Goal: Task Accomplishment & Management: Complete application form

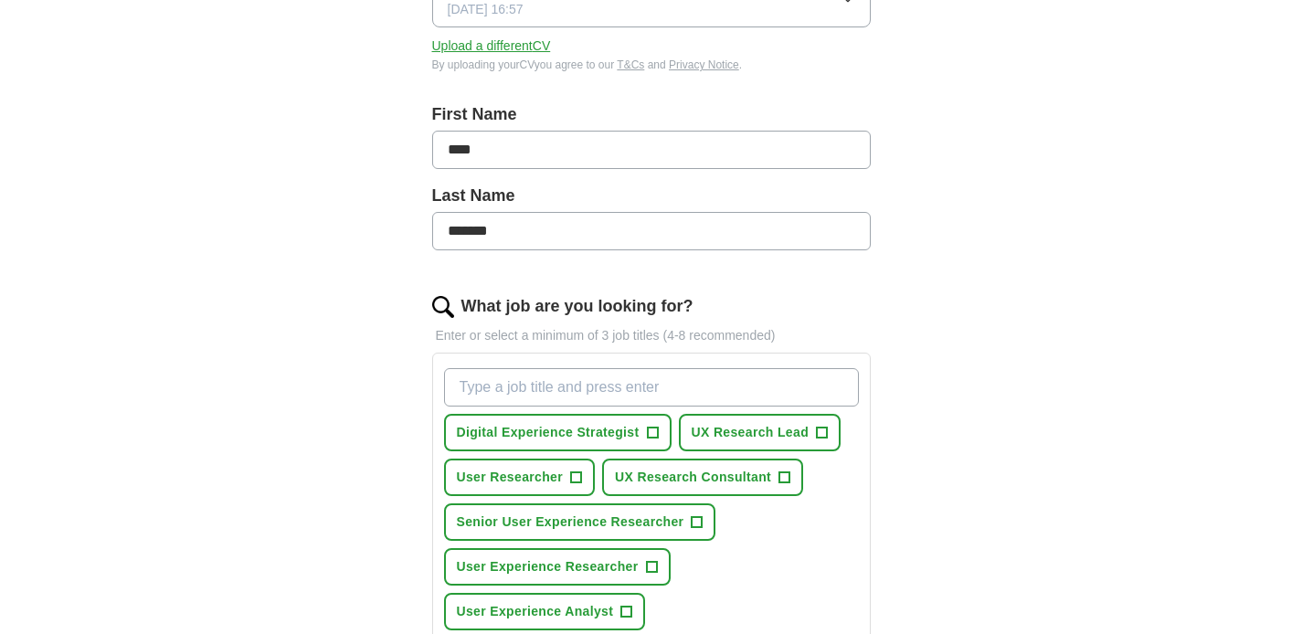
click at [719, 397] on input "What job are you looking for?" at bounding box center [651, 387] width 415 height 38
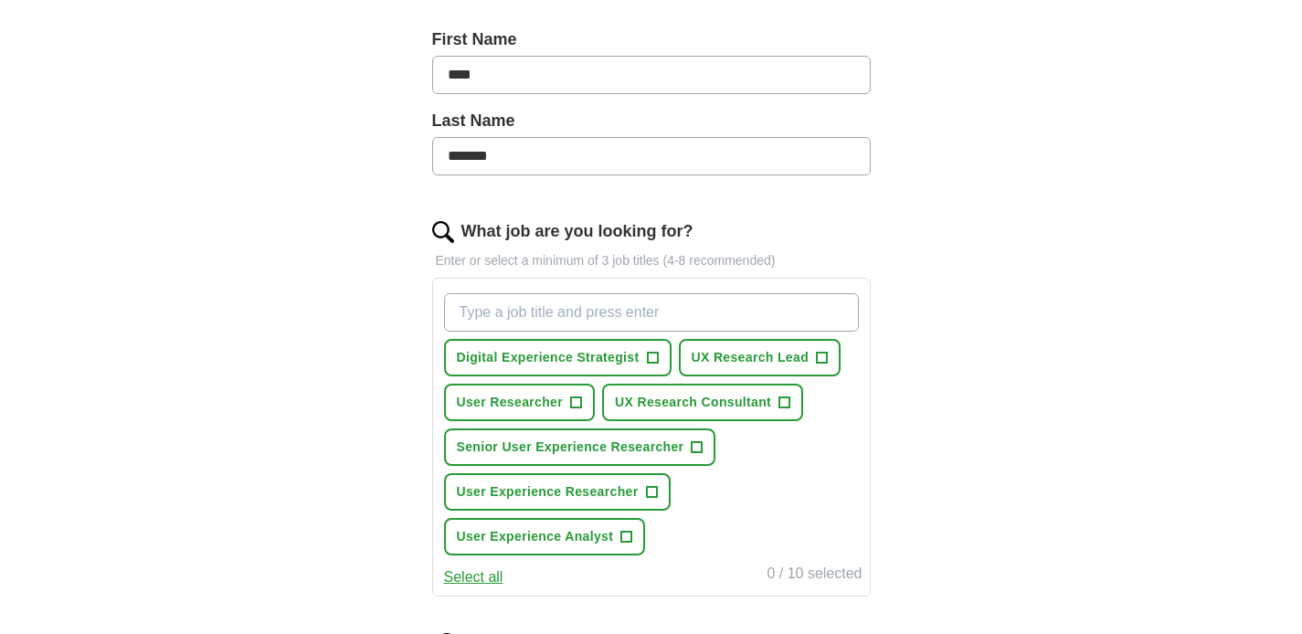
scroll to position [436, 0]
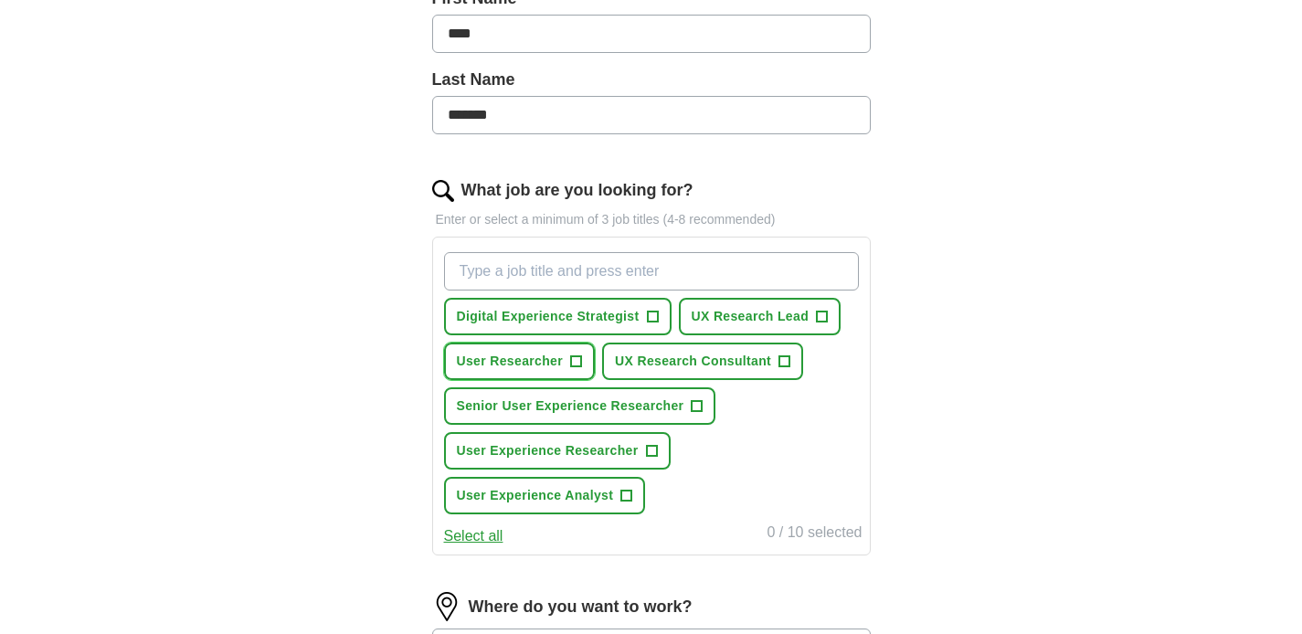
click at [577, 357] on span "+" at bounding box center [576, 361] width 11 height 15
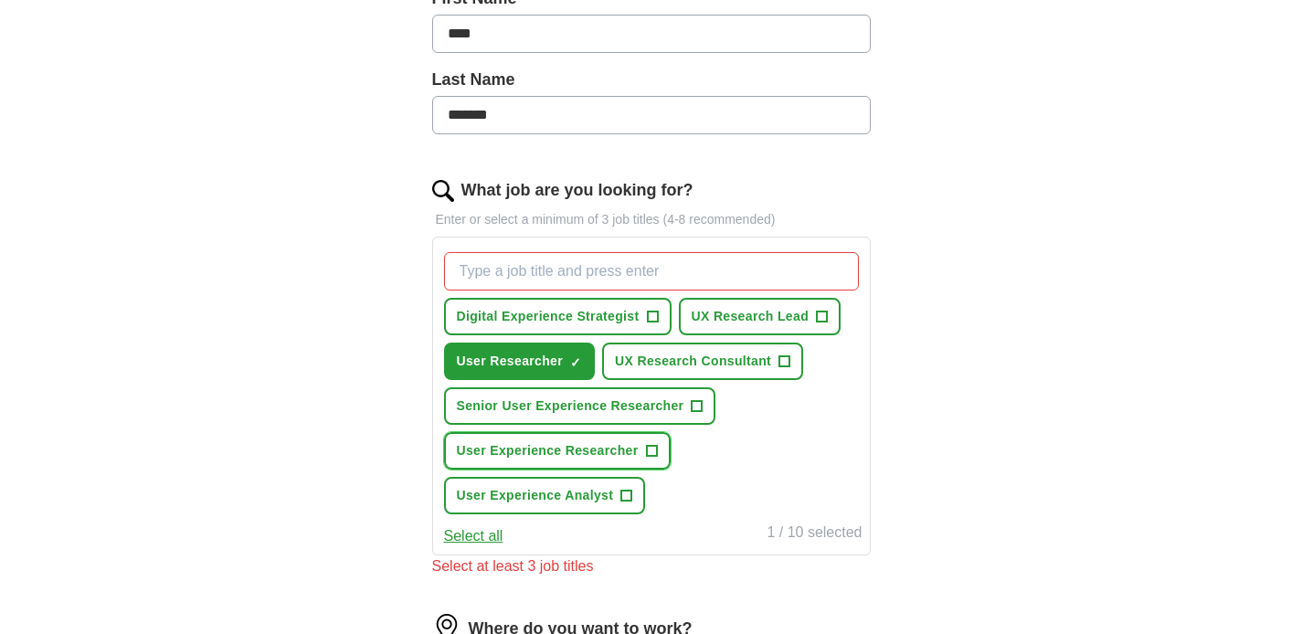
click at [658, 449] on button "User Experience Researcher +" at bounding box center [557, 450] width 227 height 37
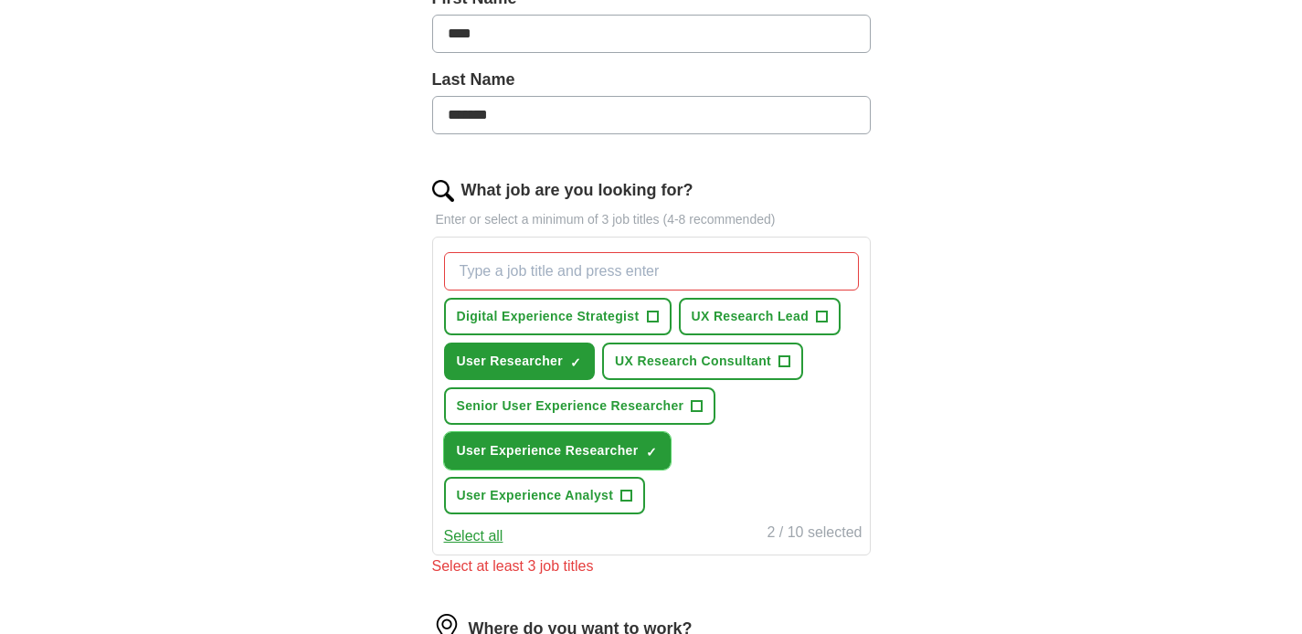
scroll to position [454, 0]
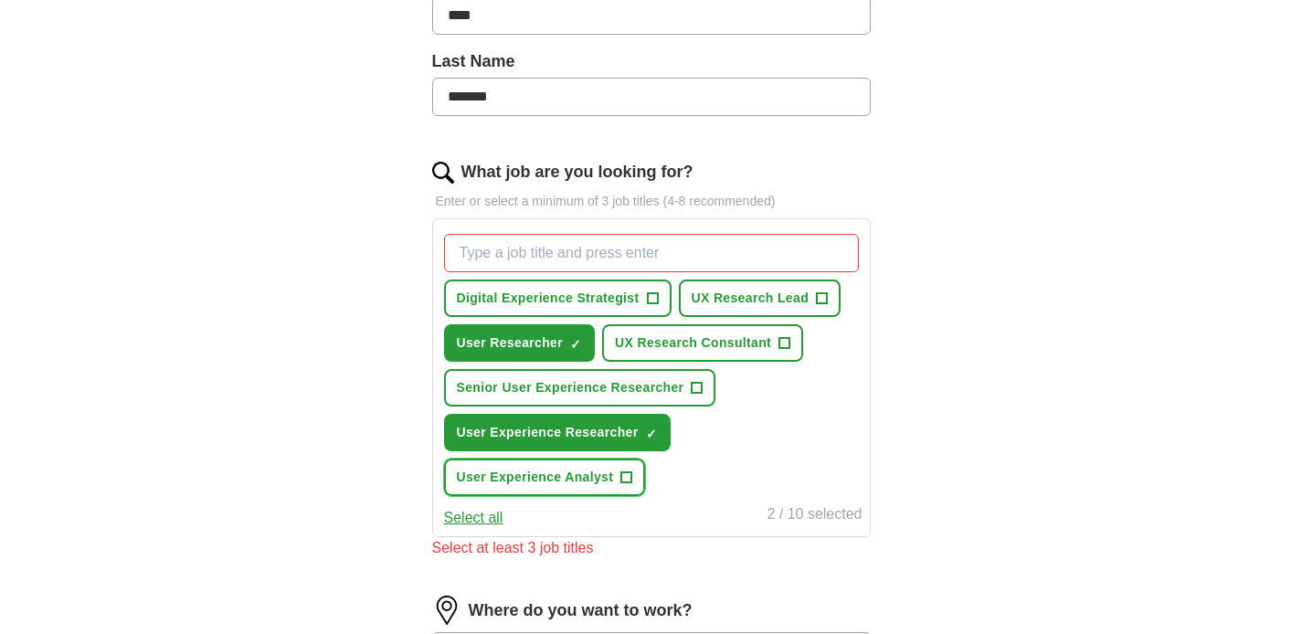
click at [630, 487] on button "User Experience Analyst +" at bounding box center [545, 477] width 202 height 37
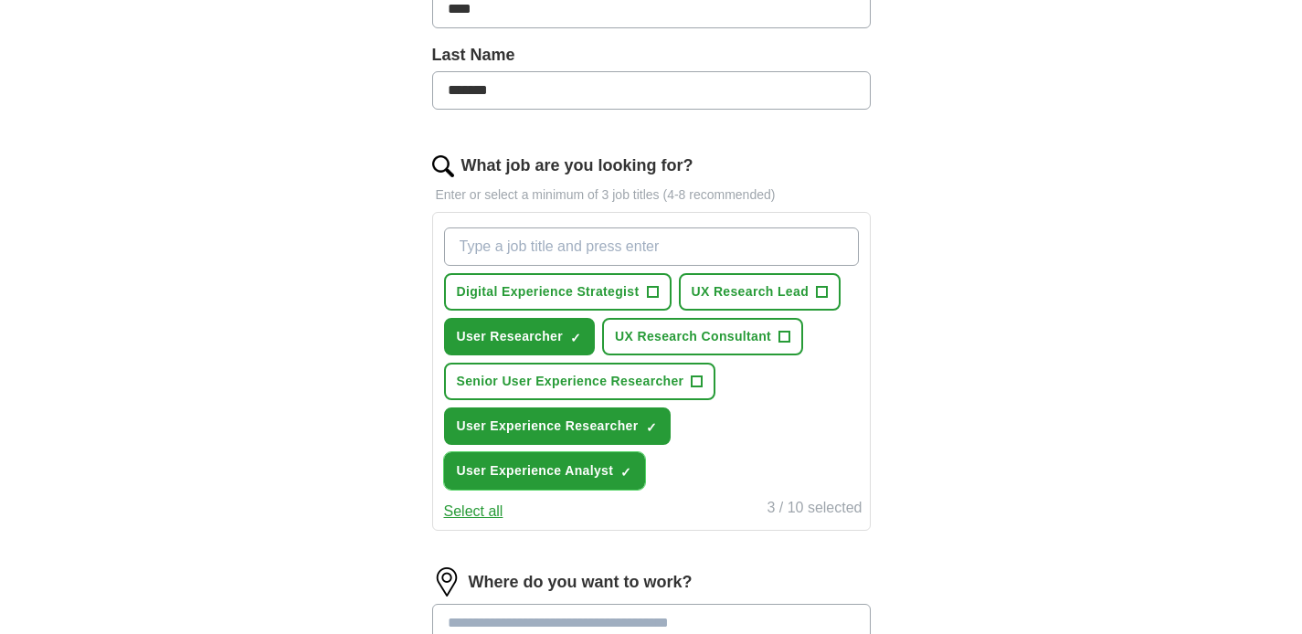
scroll to position [470, 0]
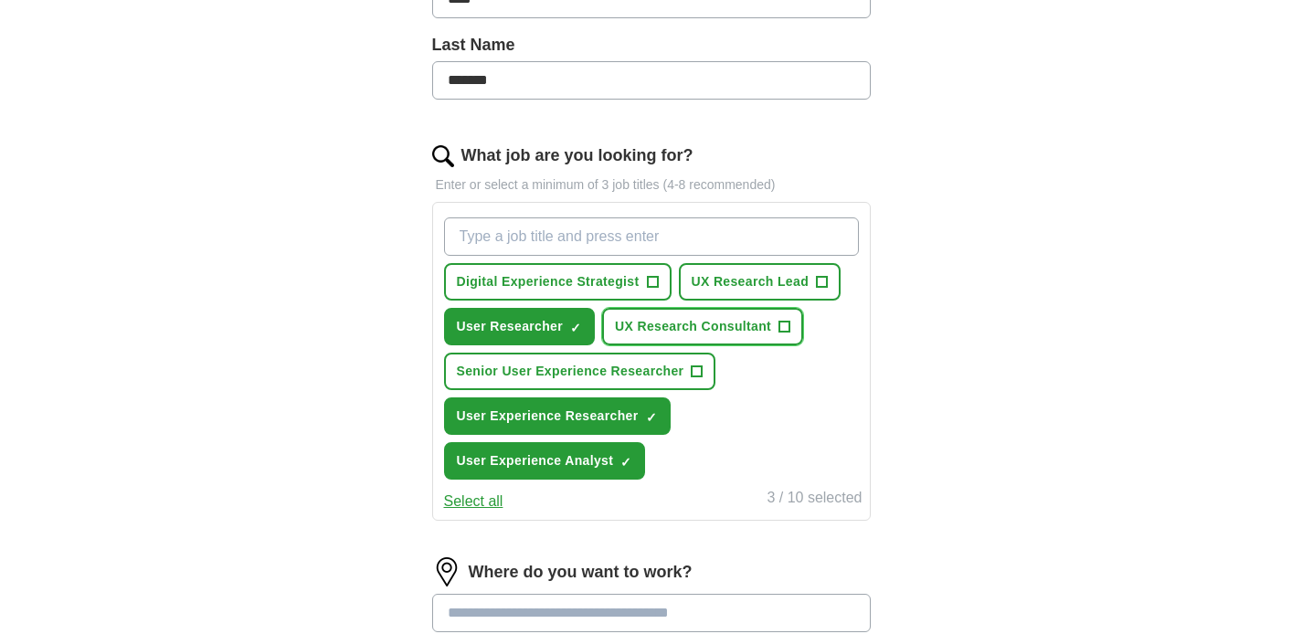
click at [778, 326] on button "UX Research Consultant +" at bounding box center [702, 326] width 201 height 37
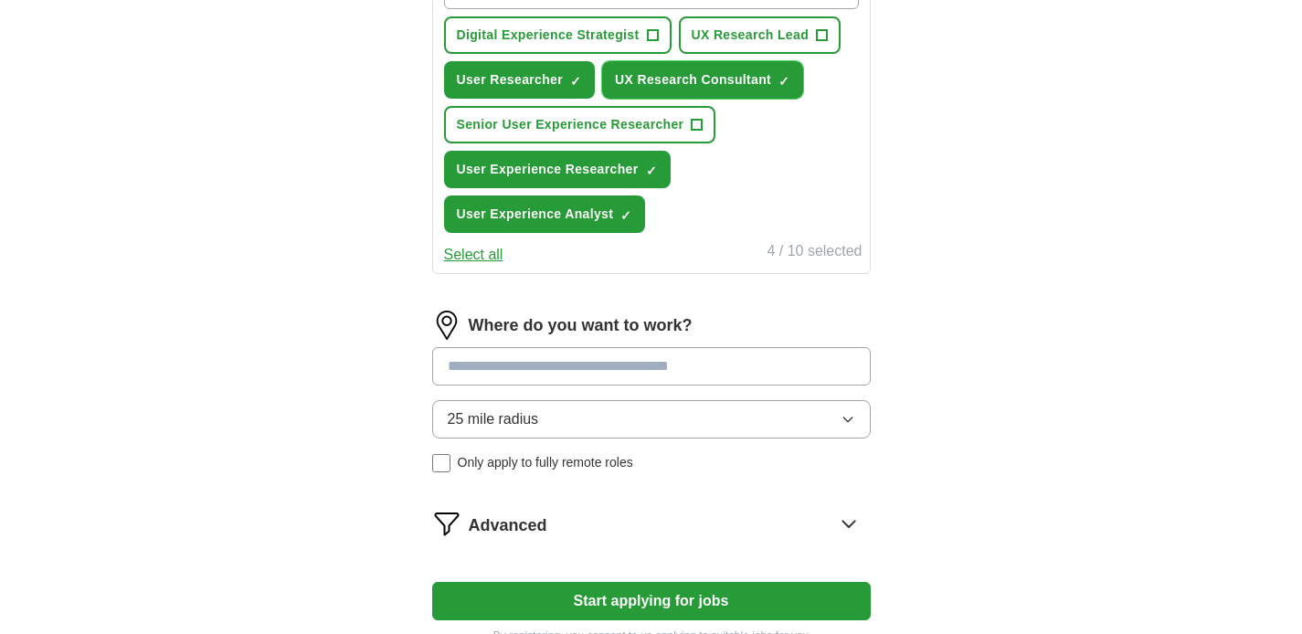
scroll to position [751, 0]
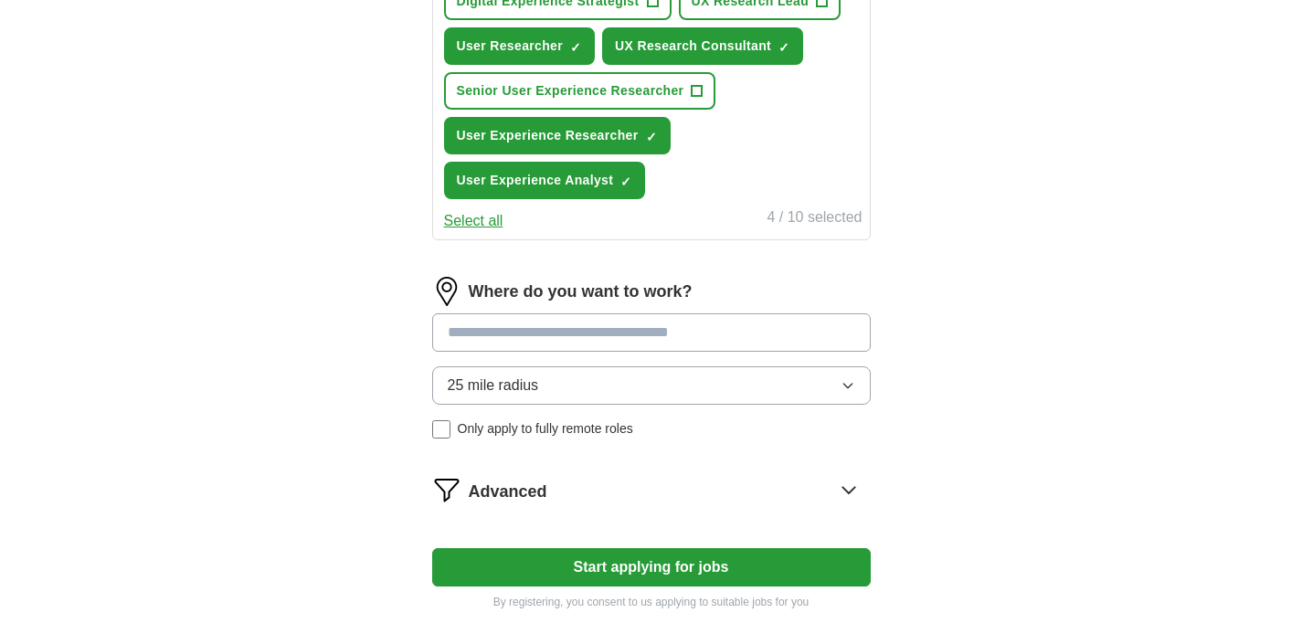
click at [675, 333] on input at bounding box center [651, 332] width 438 height 38
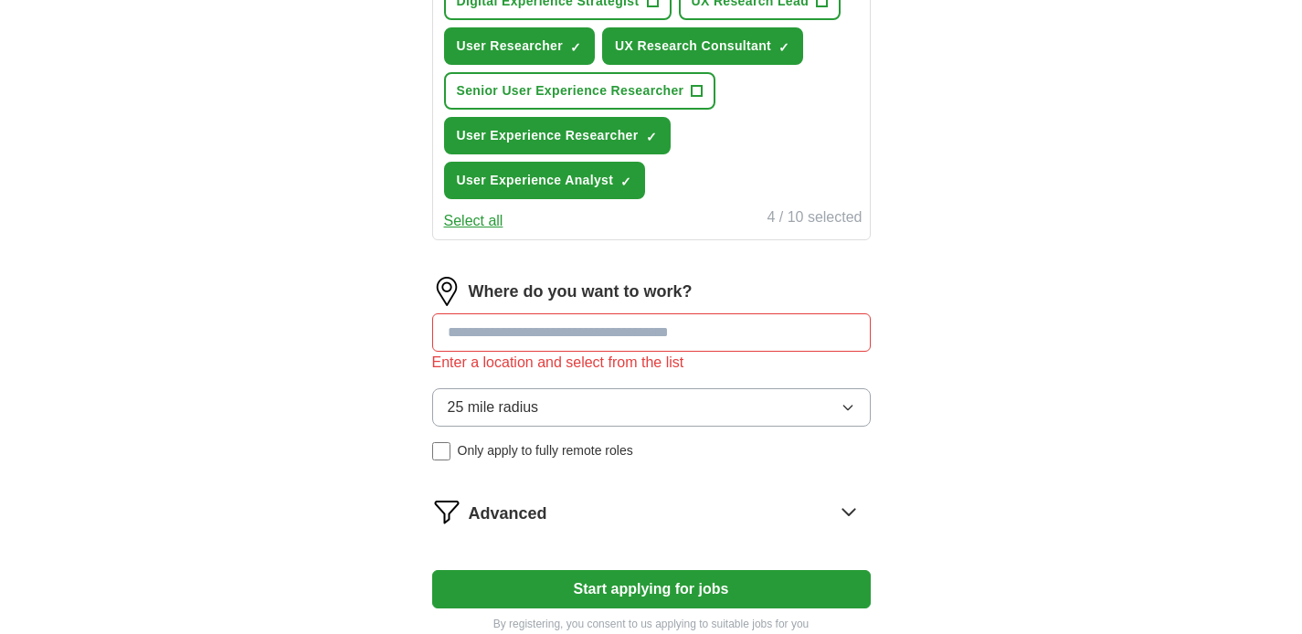
click at [652, 404] on button "25 mile radius" at bounding box center [651, 407] width 438 height 38
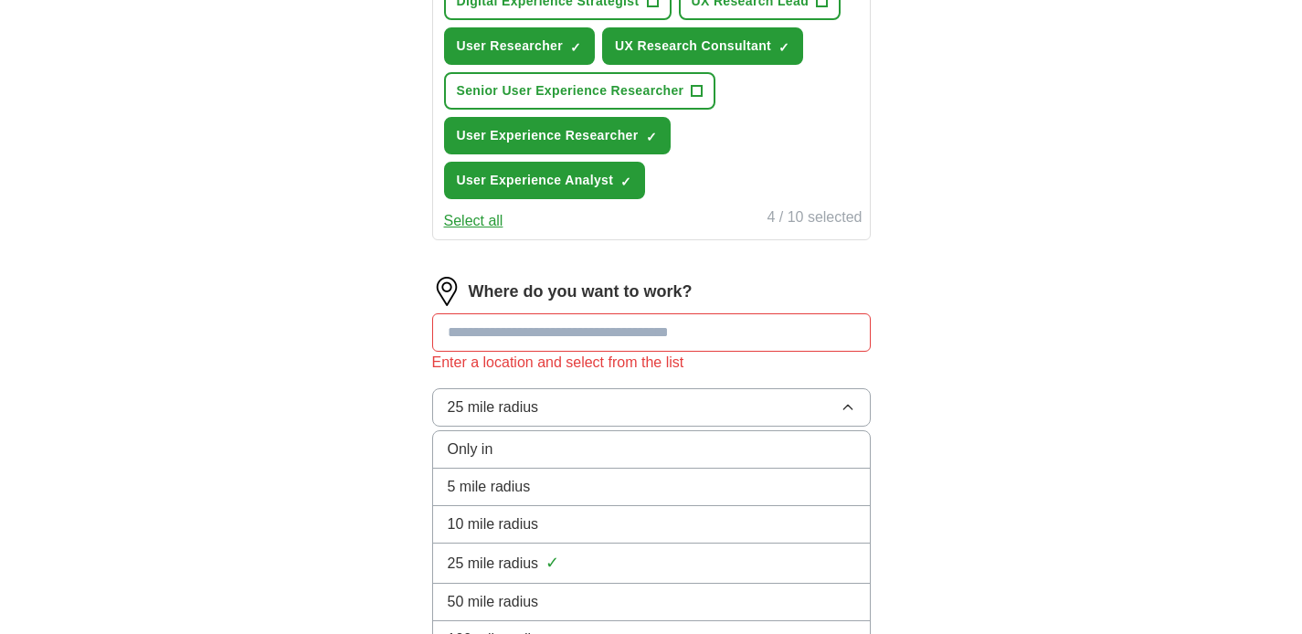
click at [654, 399] on button "25 mile radius" at bounding box center [651, 407] width 438 height 38
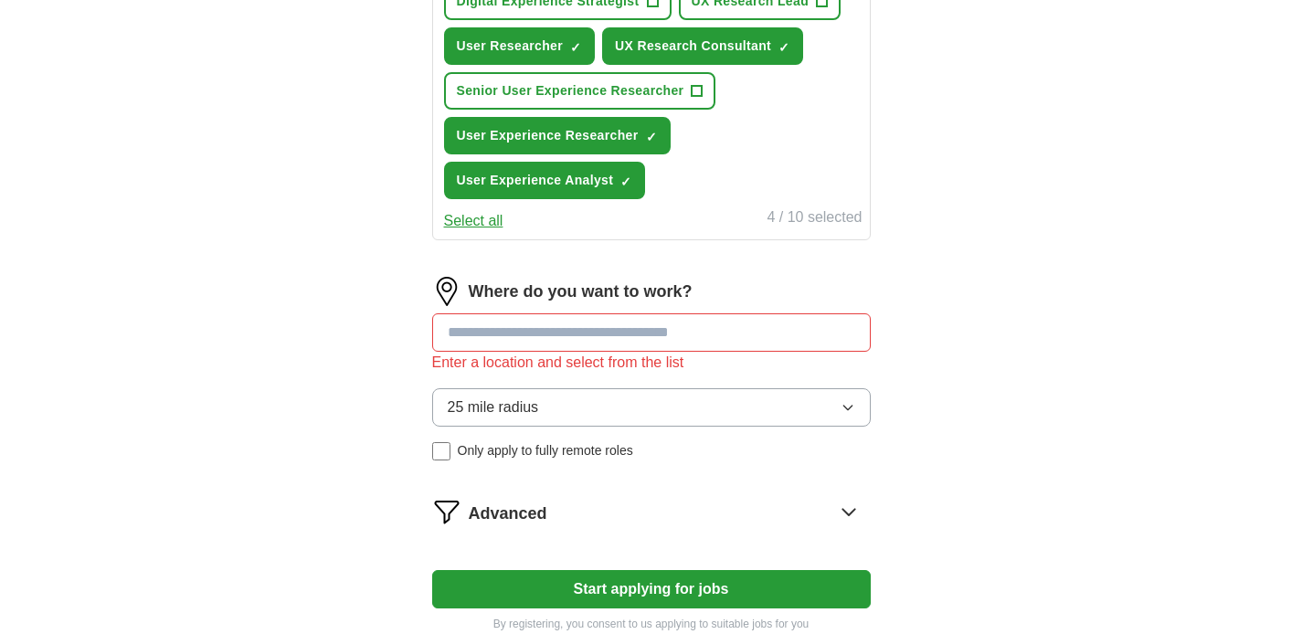
click at [660, 331] on input at bounding box center [651, 332] width 438 height 38
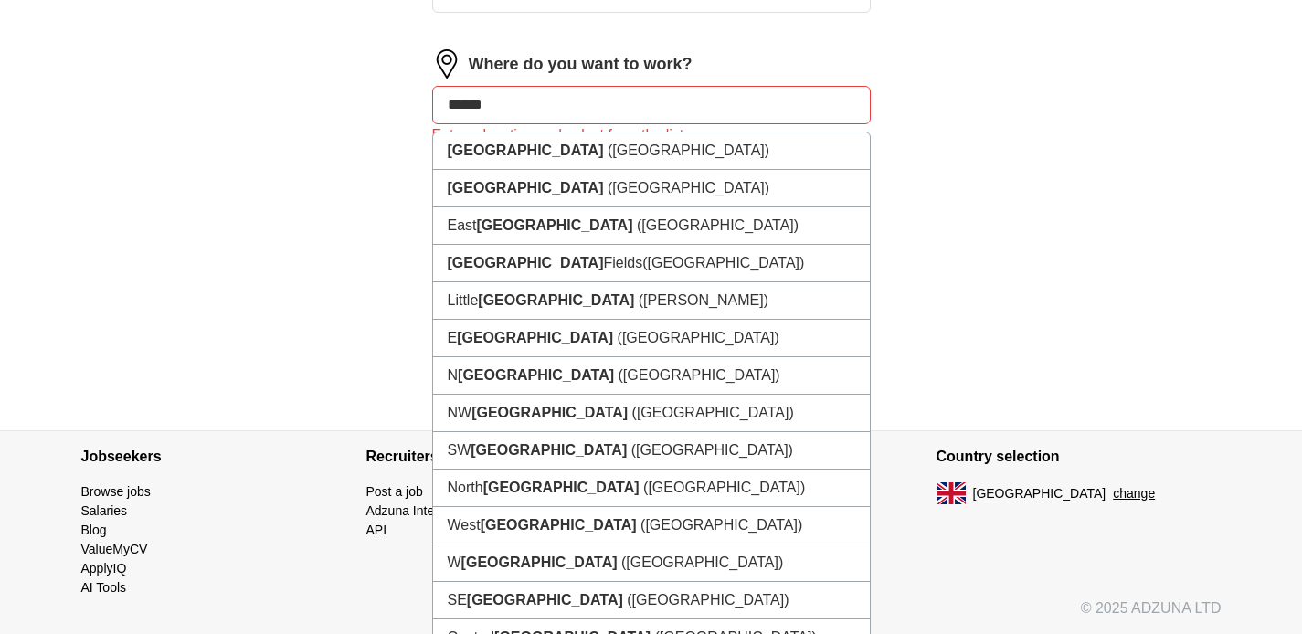
click at [593, 113] on input "******" at bounding box center [651, 105] width 438 height 38
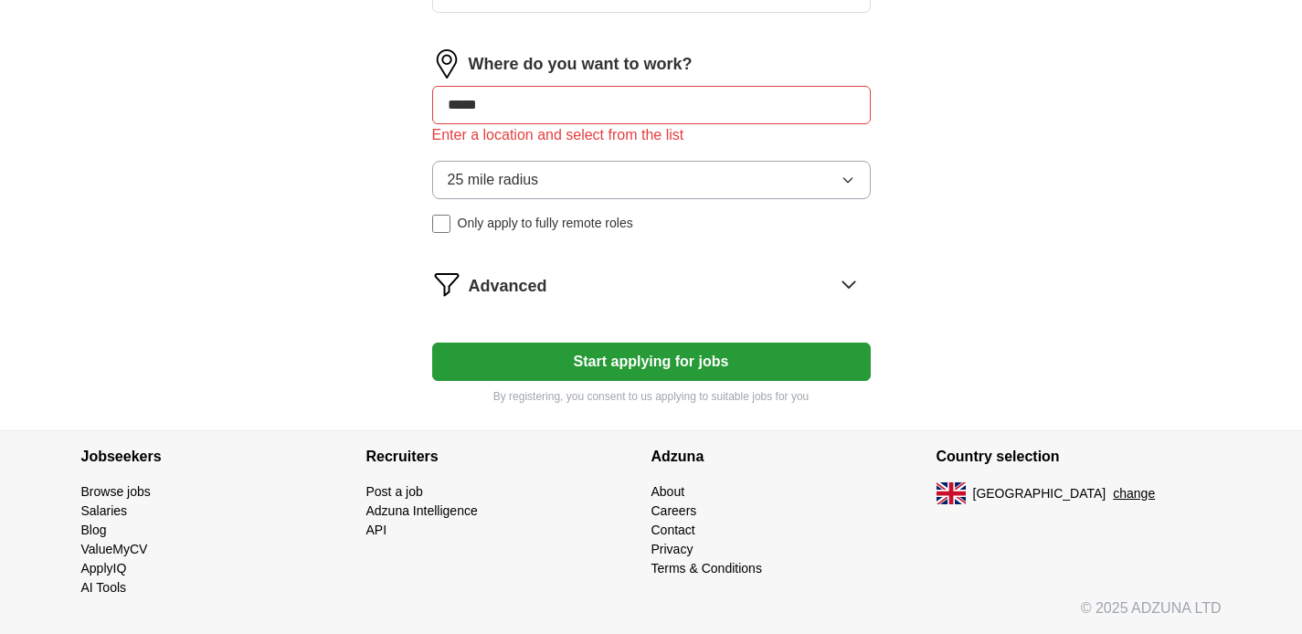
type input "******"
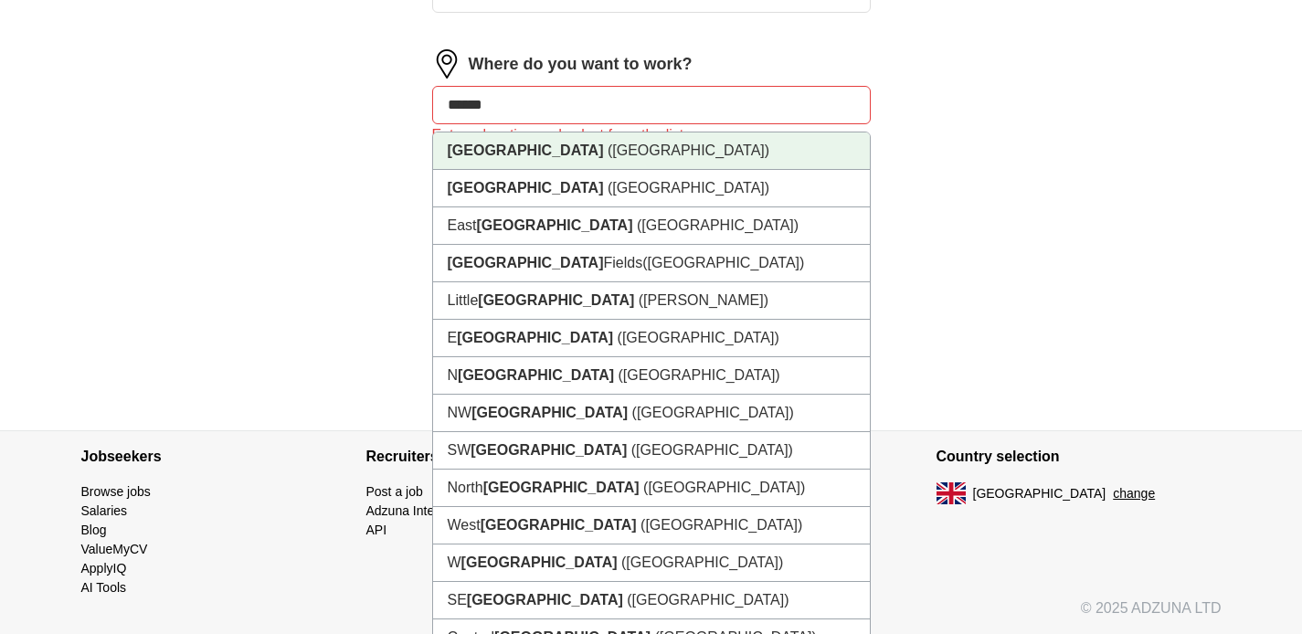
click at [584, 138] on li "[GEOGRAPHIC_DATA] ([GEOGRAPHIC_DATA])" at bounding box center [651, 150] width 437 height 37
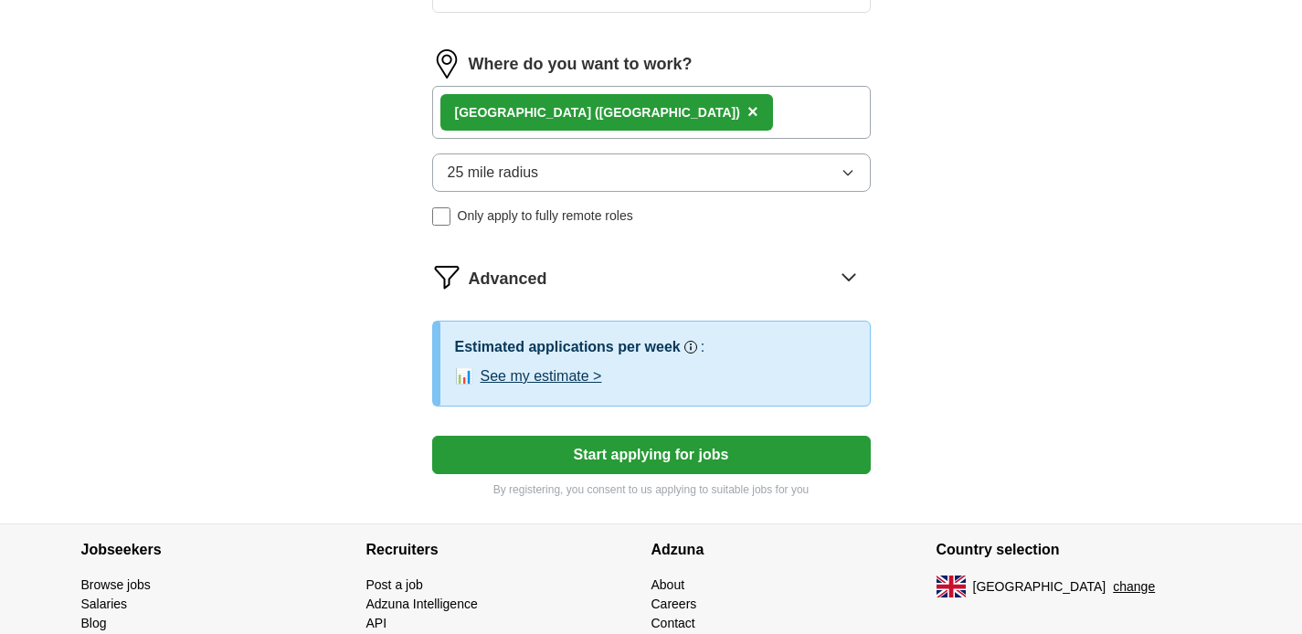
click at [555, 186] on button "25 mile radius" at bounding box center [651, 172] width 438 height 38
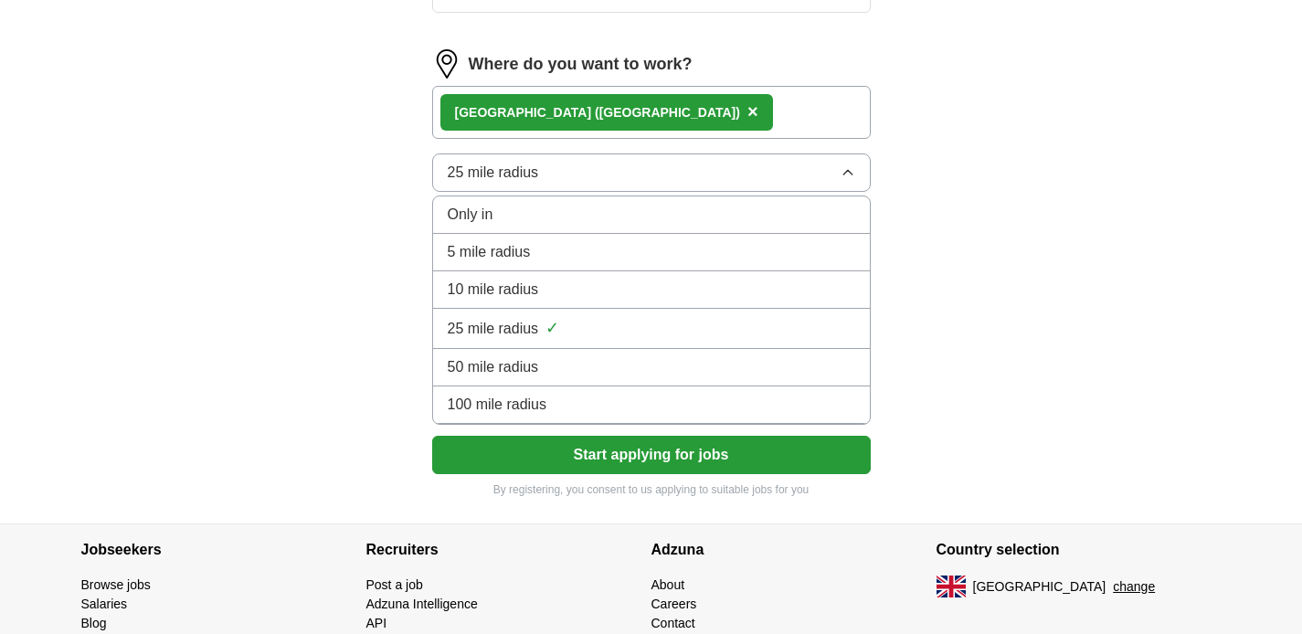
click at [553, 392] on li "100 mile radius" at bounding box center [651, 404] width 437 height 37
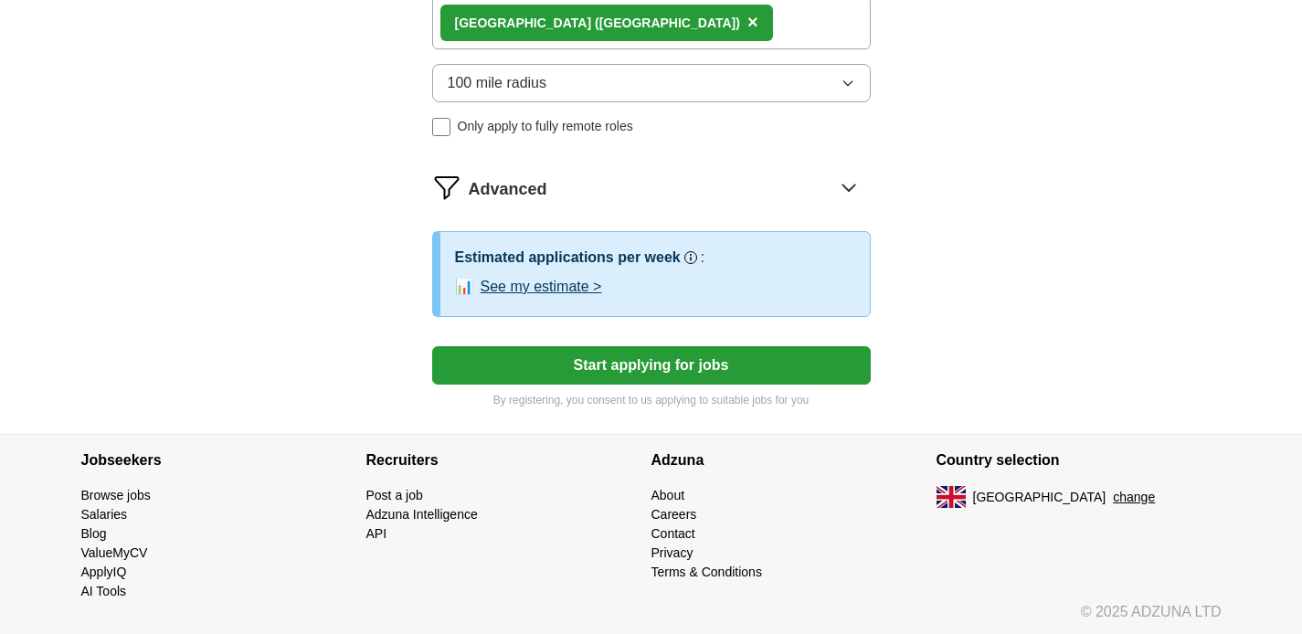
click at [576, 362] on button "Start applying for jobs" at bounding box center [651, 365] width 438 height 38
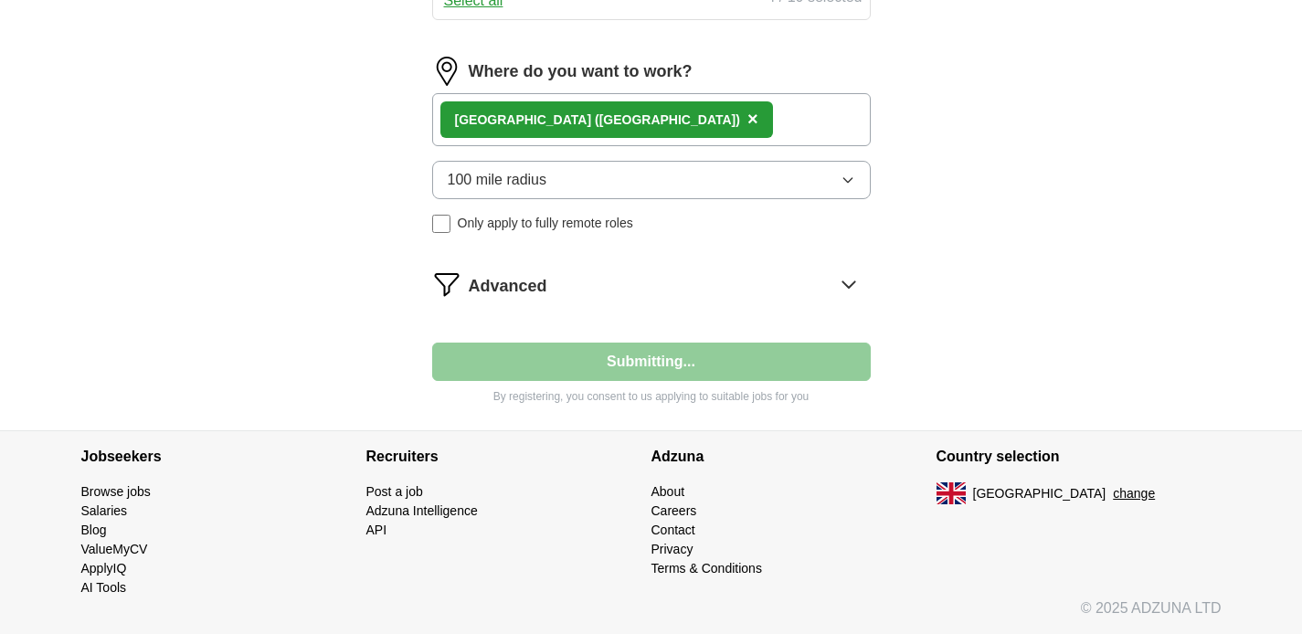
scroll to position [971, 0]
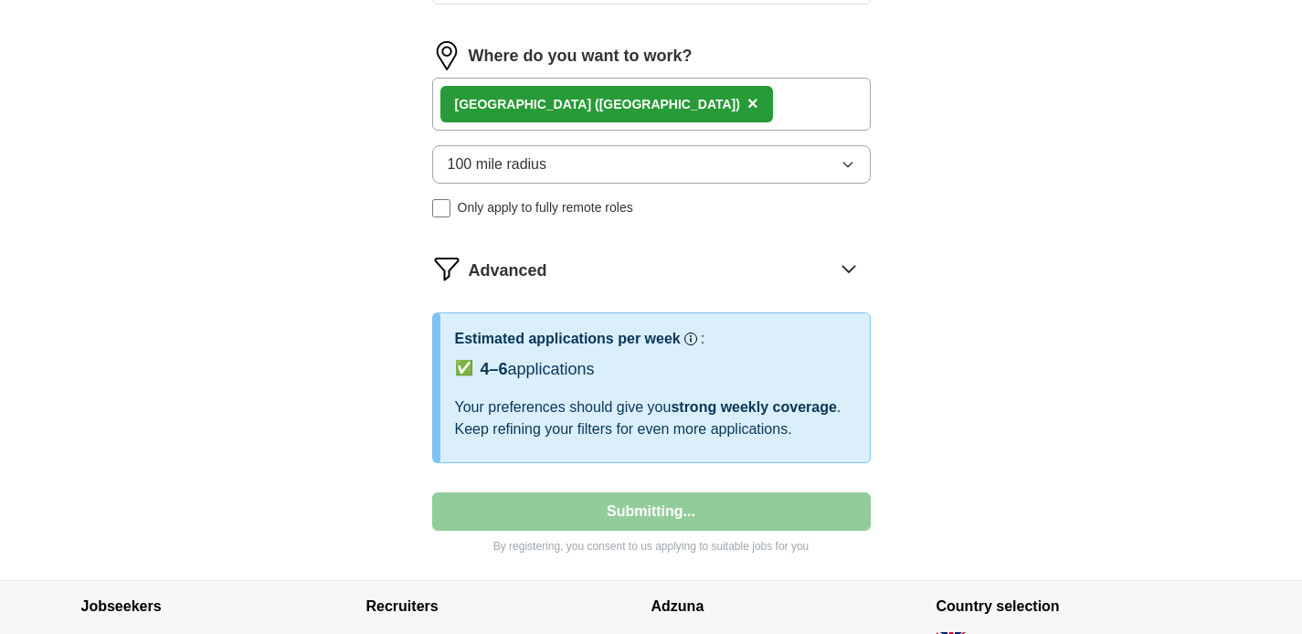
select select "**"
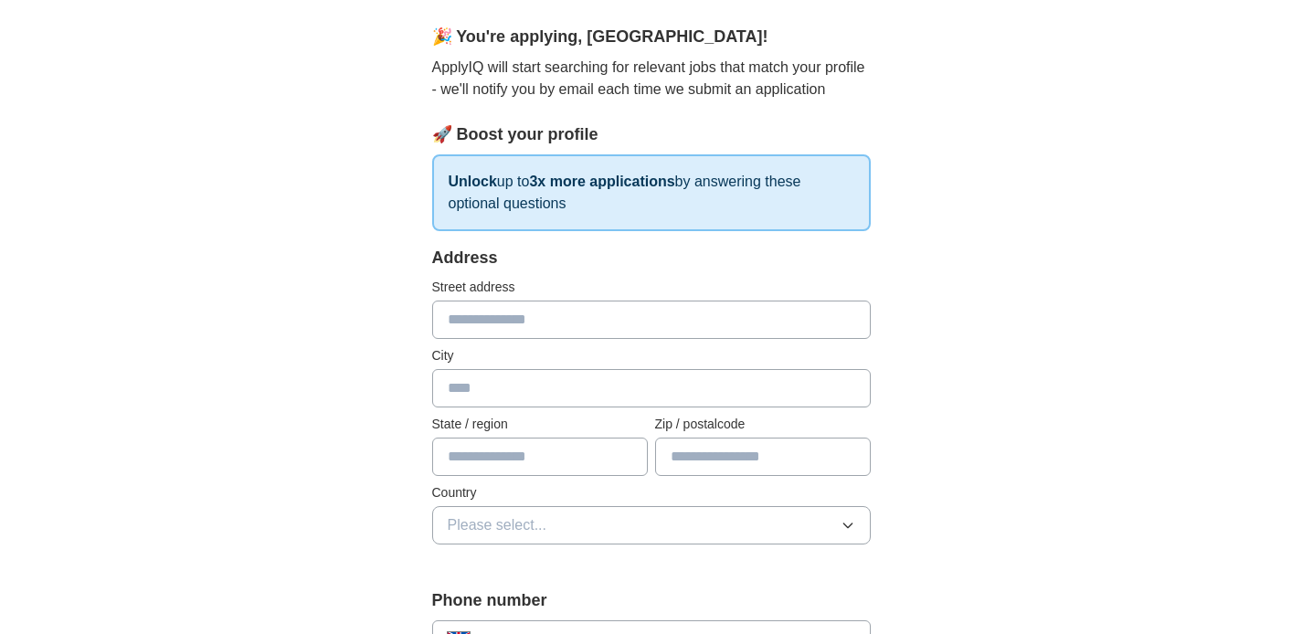
scroll to position [206, 0]
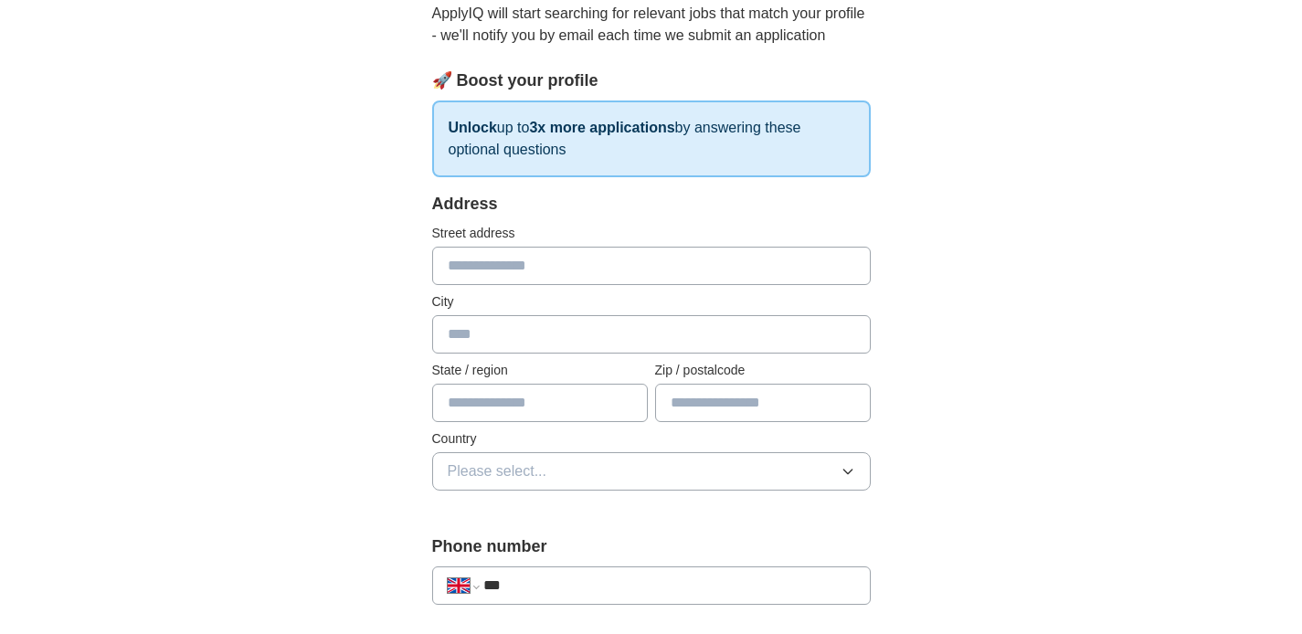
click at [607, 280] on input "text" at bounding box center [651, 266] width 438 height 38
type input "*********"
type input "**"
type input "*"
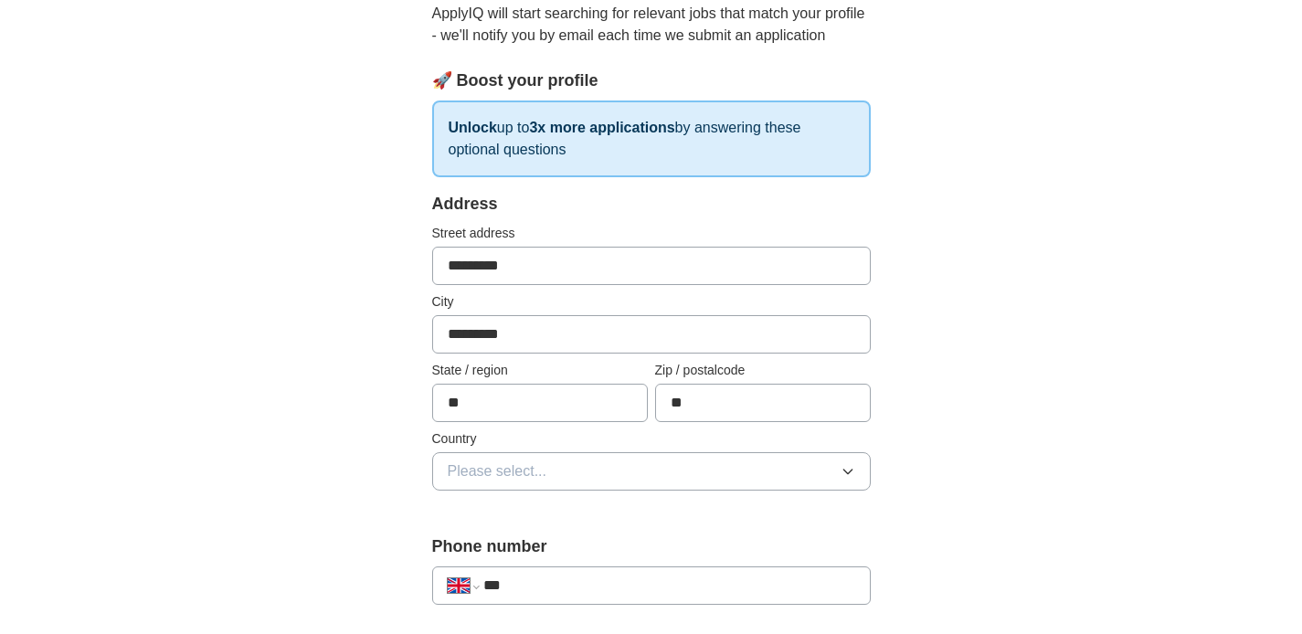
type input "******"
select select "**"
type input "**"
click at [703, 453] on button "Please select..." at bounding box center [651, 471] width 438 height 38
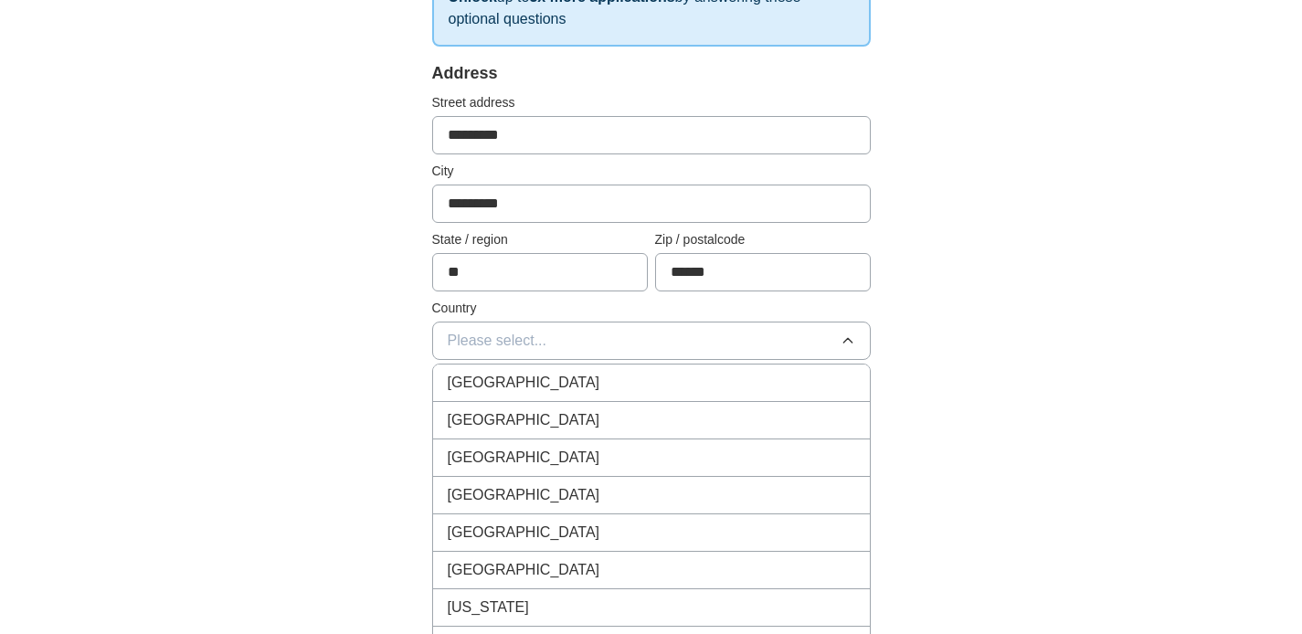
scroll to position [251, 0]
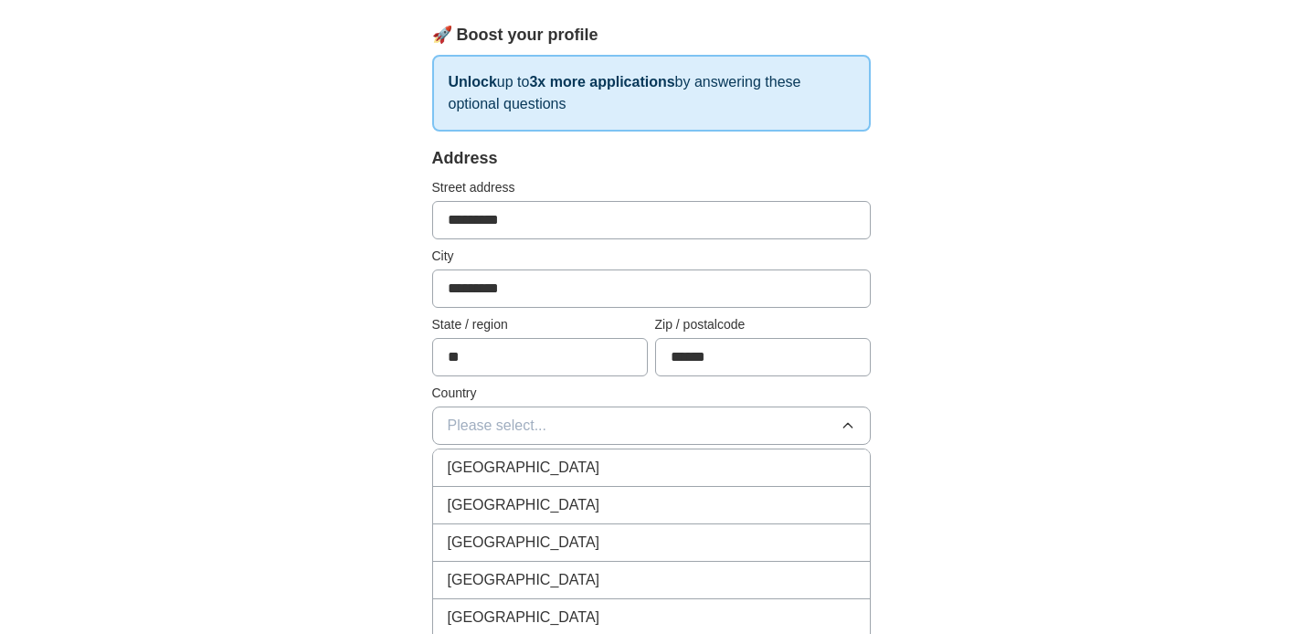
click at [688, 436] on button "Please select..." at bounding box center [651, 426] width 438 height 38
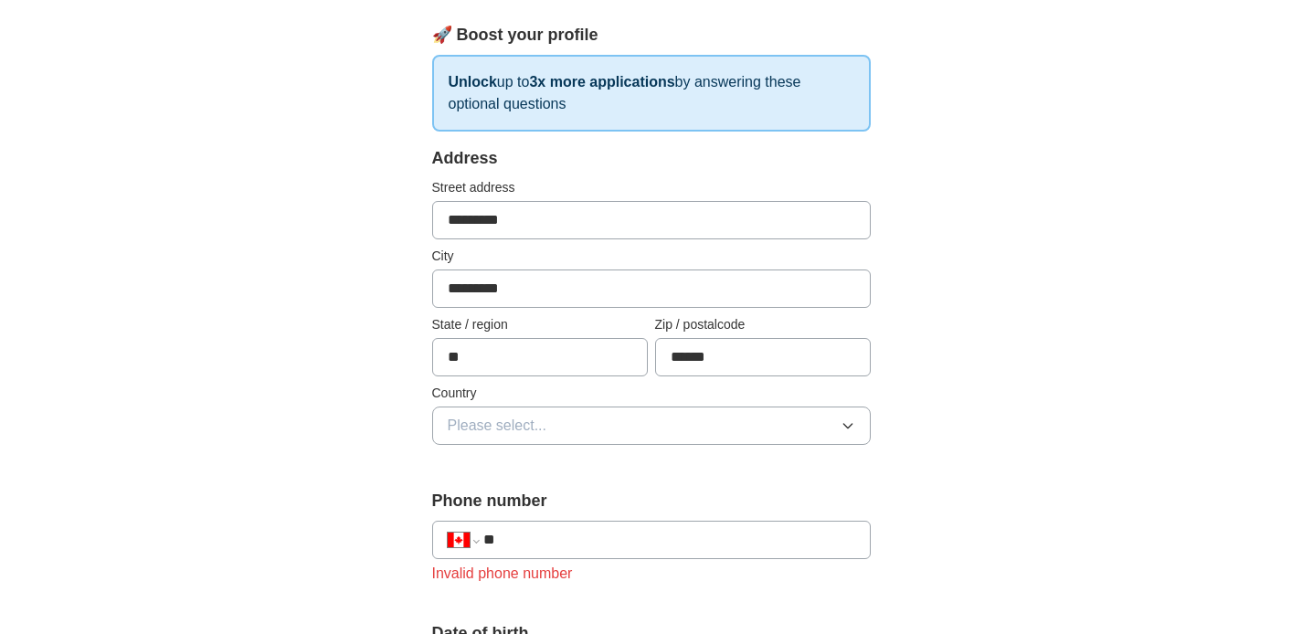
click at [688, 436] on button "Please select..." at bounding box center [651, 426] width 438 height 38
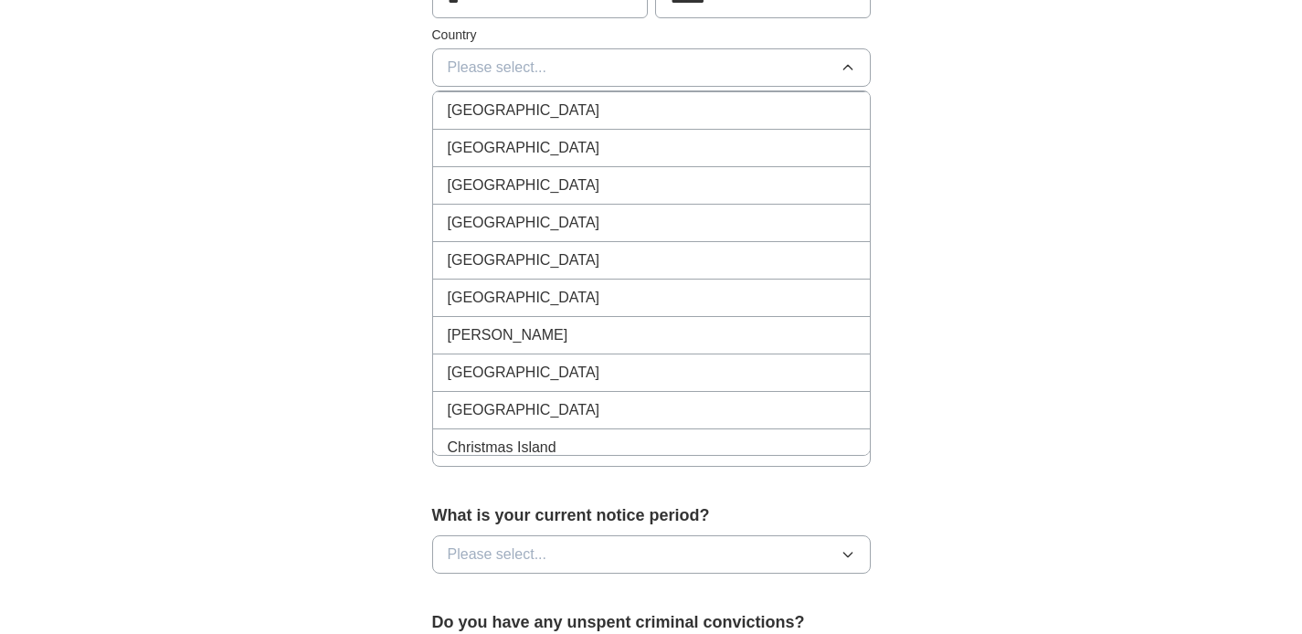
scroll to position [1464, 0]
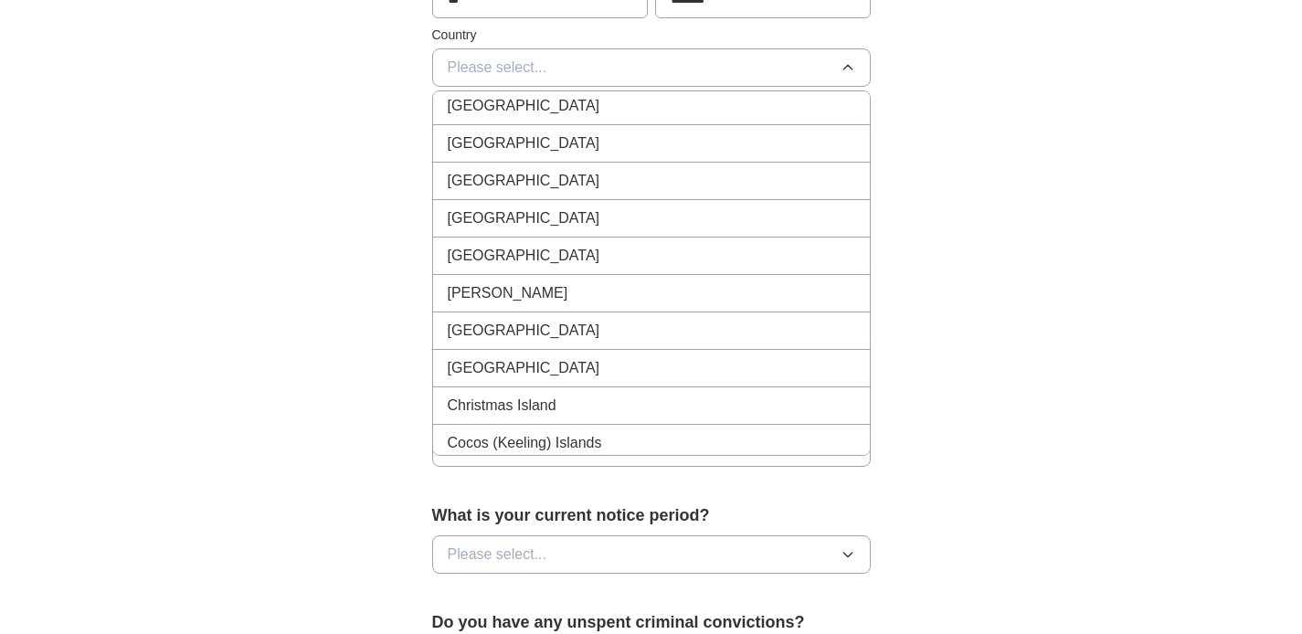
click at [663, 153] on div "[GEOGRAPHIC_DATA]" at bounding box center [651, 143] width 407 height 22
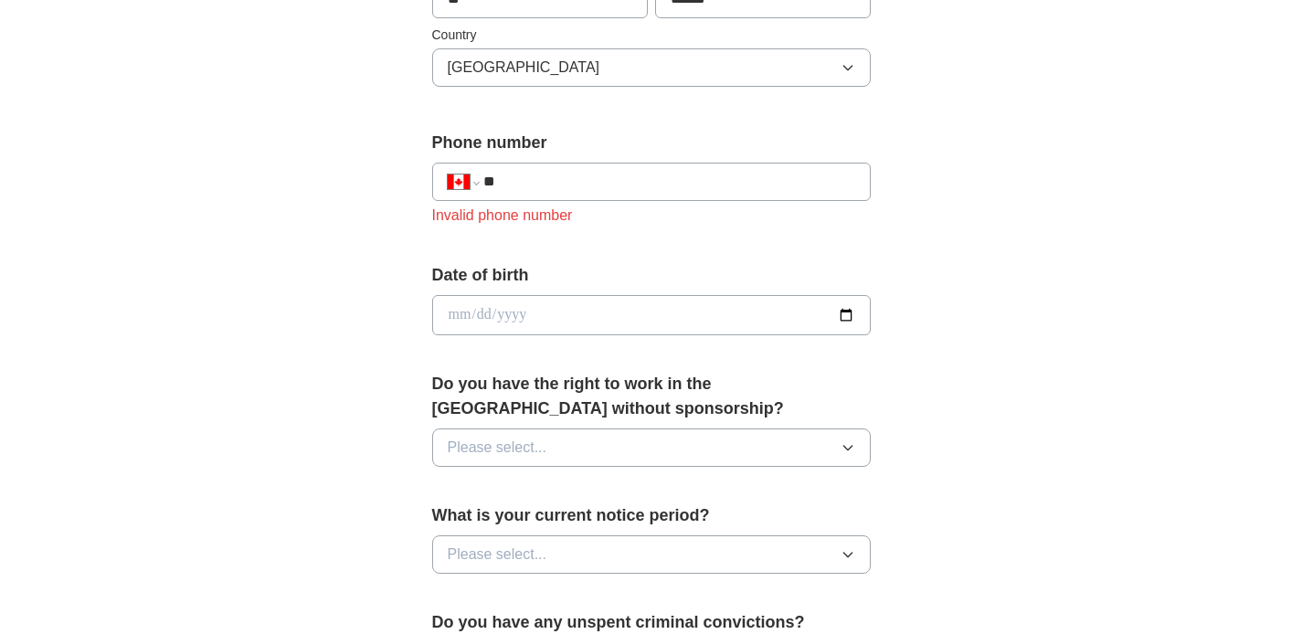
click at [579, 300] on input "date" at bounding box center [651, 315] width 438 height 40
click at [566, 185] on input "**" at bounding box center [668, 182] width 371 height 22
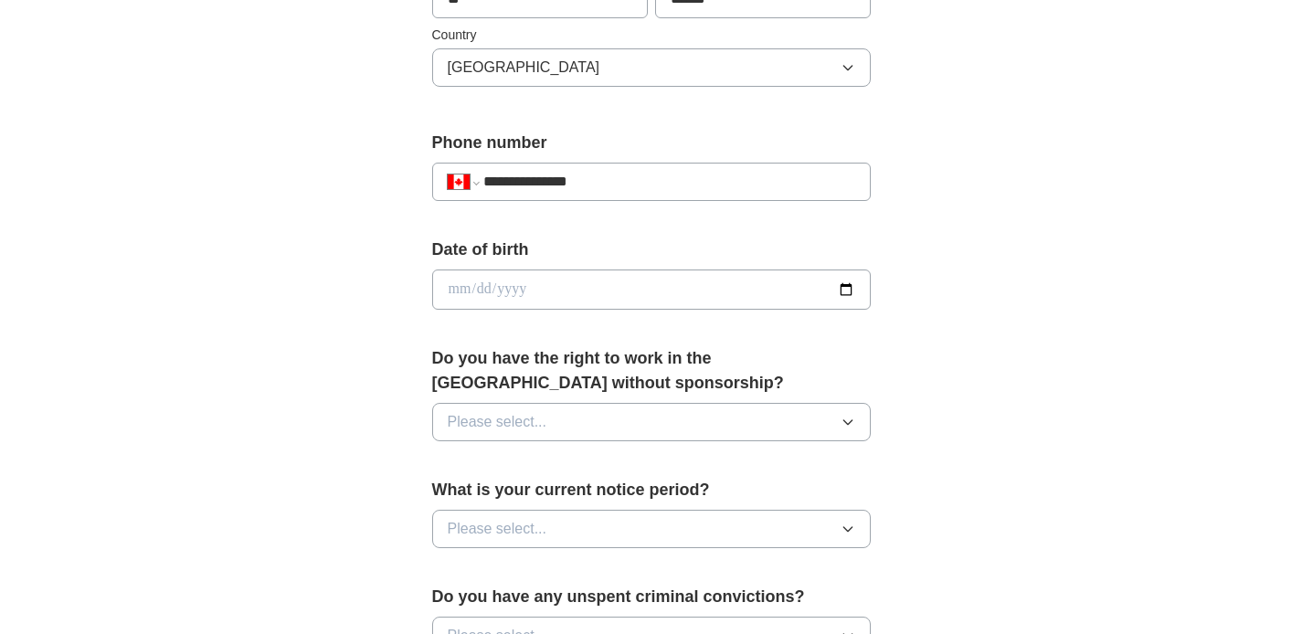
type input "**********"
click at [597, 280] on input "date" at bounding box center [651, 289] width 438 height 40
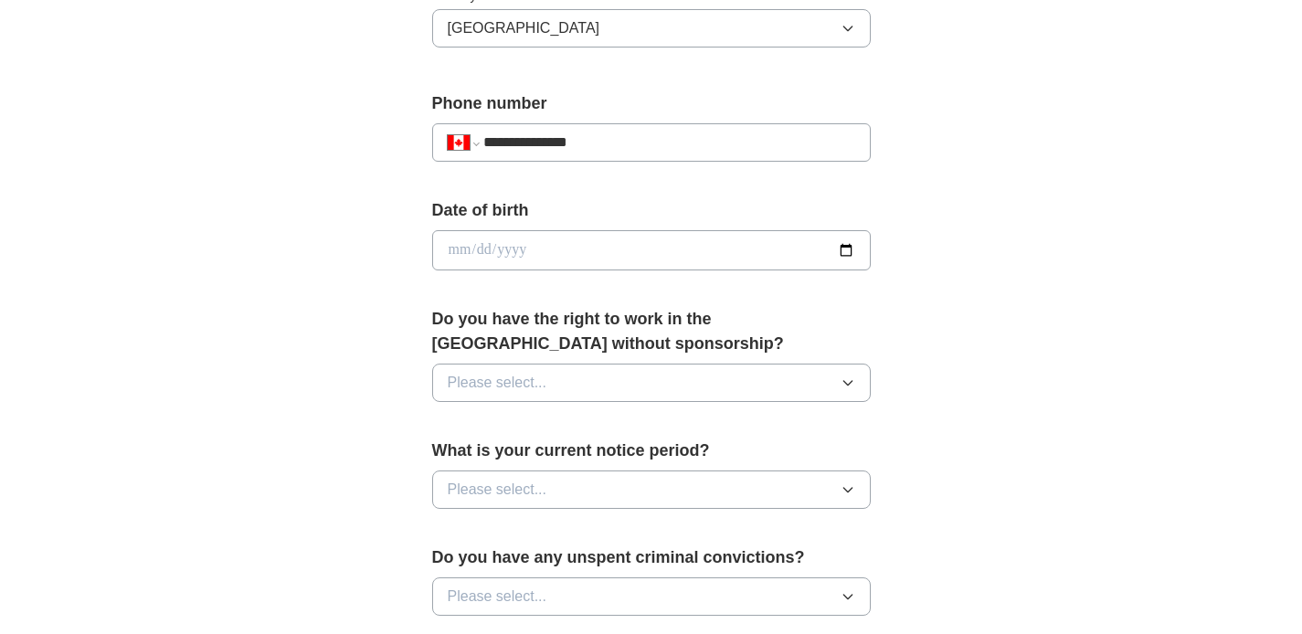
scroll to position [702, 0]
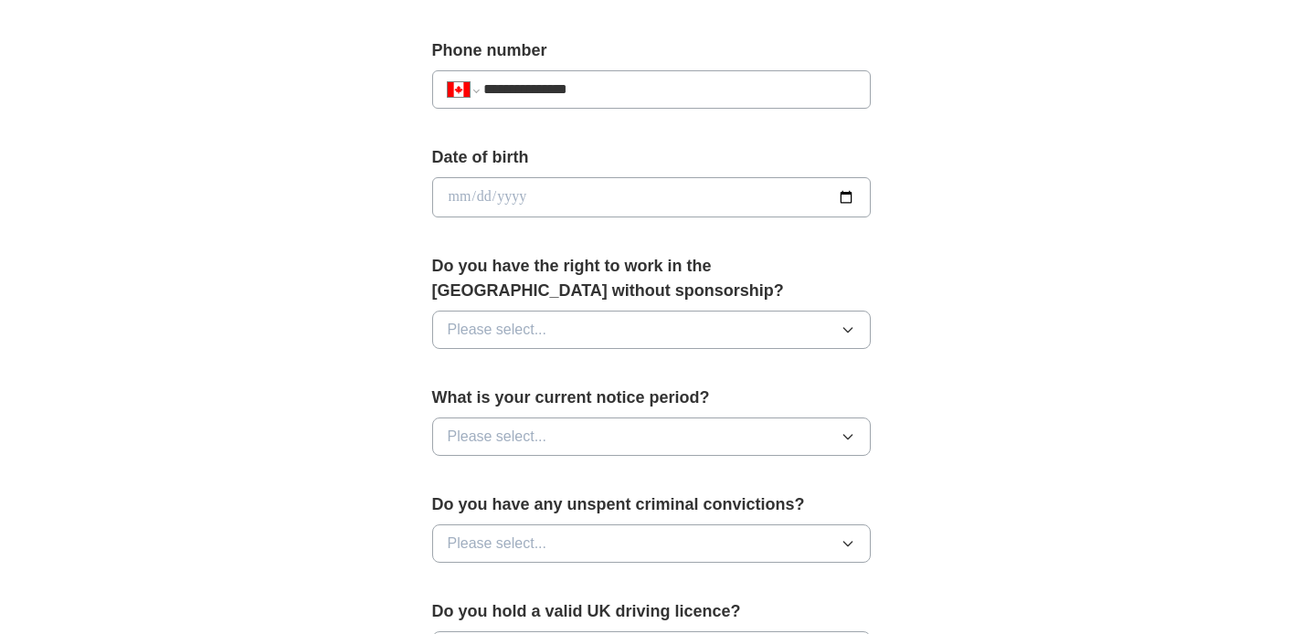
click at [683, 328] on button "Please select..." at bounding box center [651, 330] width 438 height 38
click at [679, 385] on li "Yes" at bounding box center [651, 372] width 437 height 37
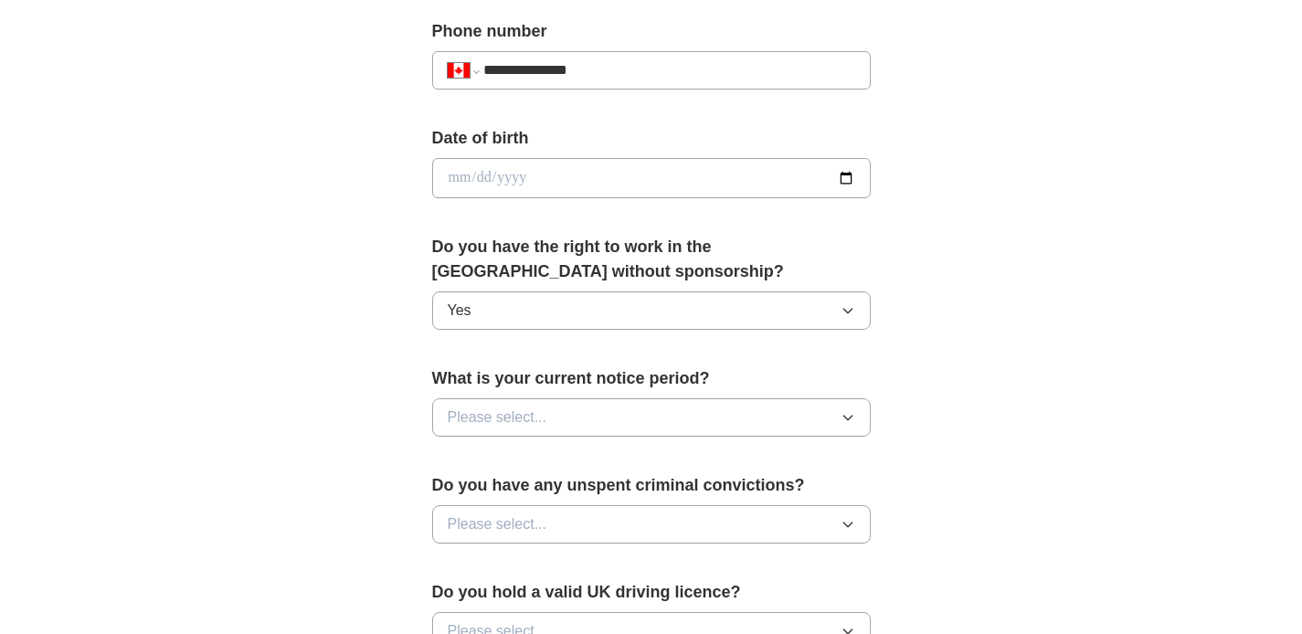
click at [681, 431] on button "Please select..." at bounding box center [651, 417] width 438 height 38
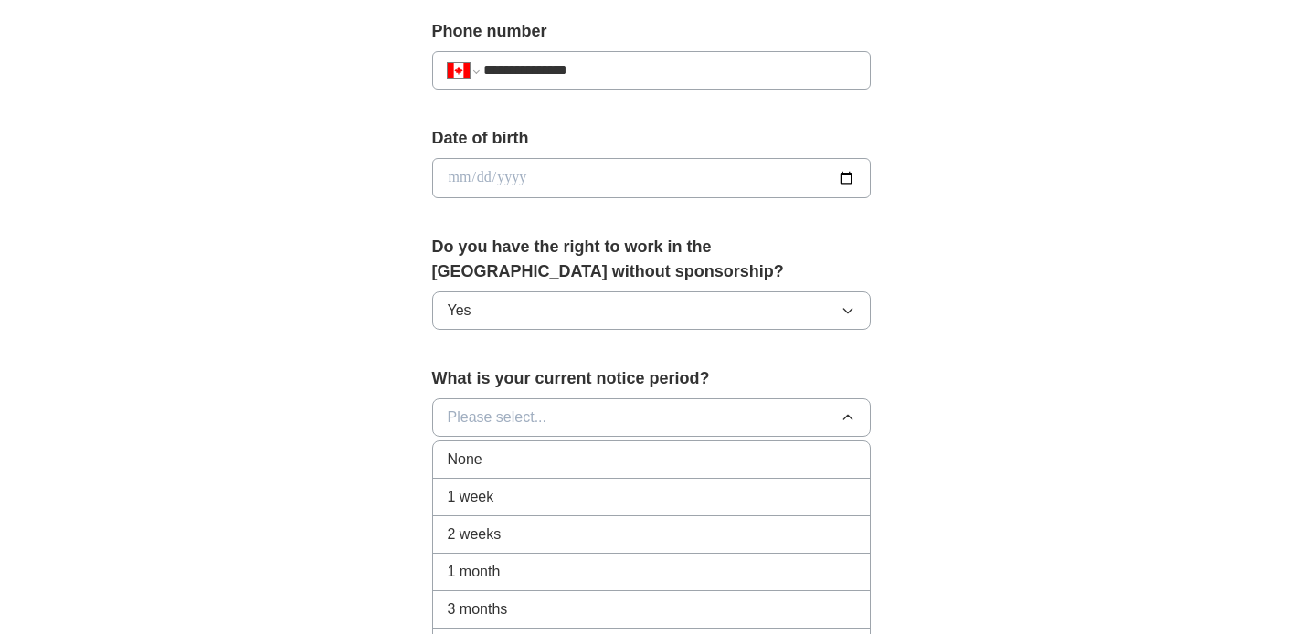
click at [681, 528] on div "2 weeks" at bounding box center [651, 534] width 407 height 22
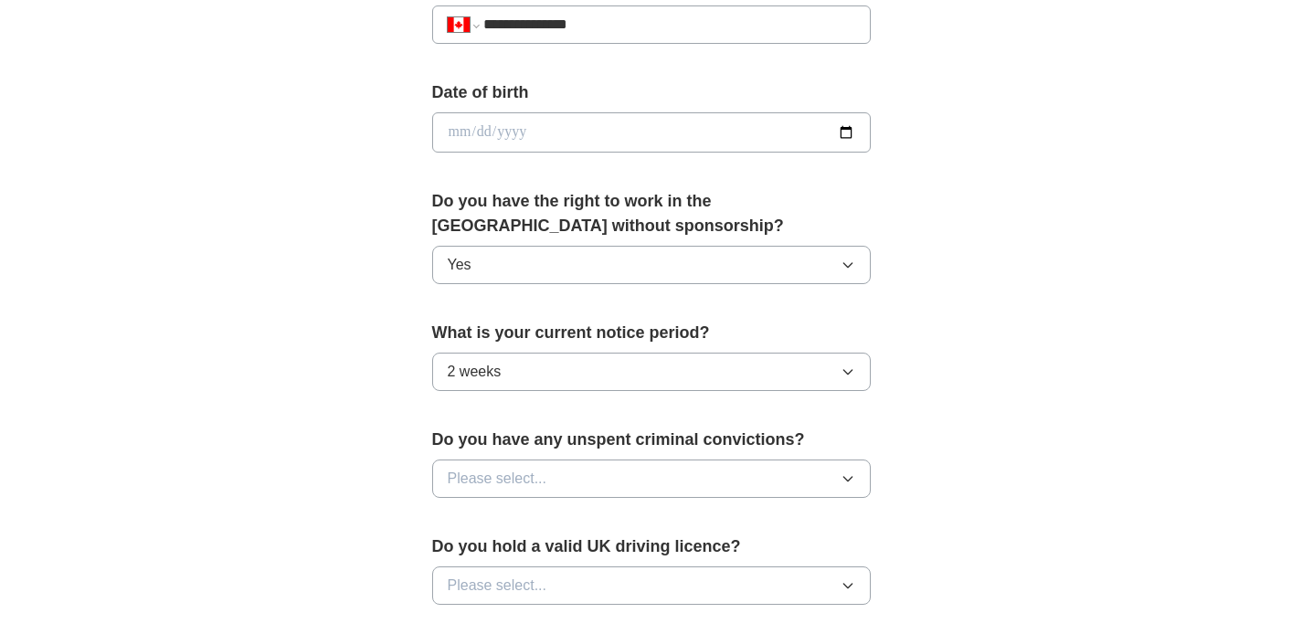
scroll to position [770, 0]
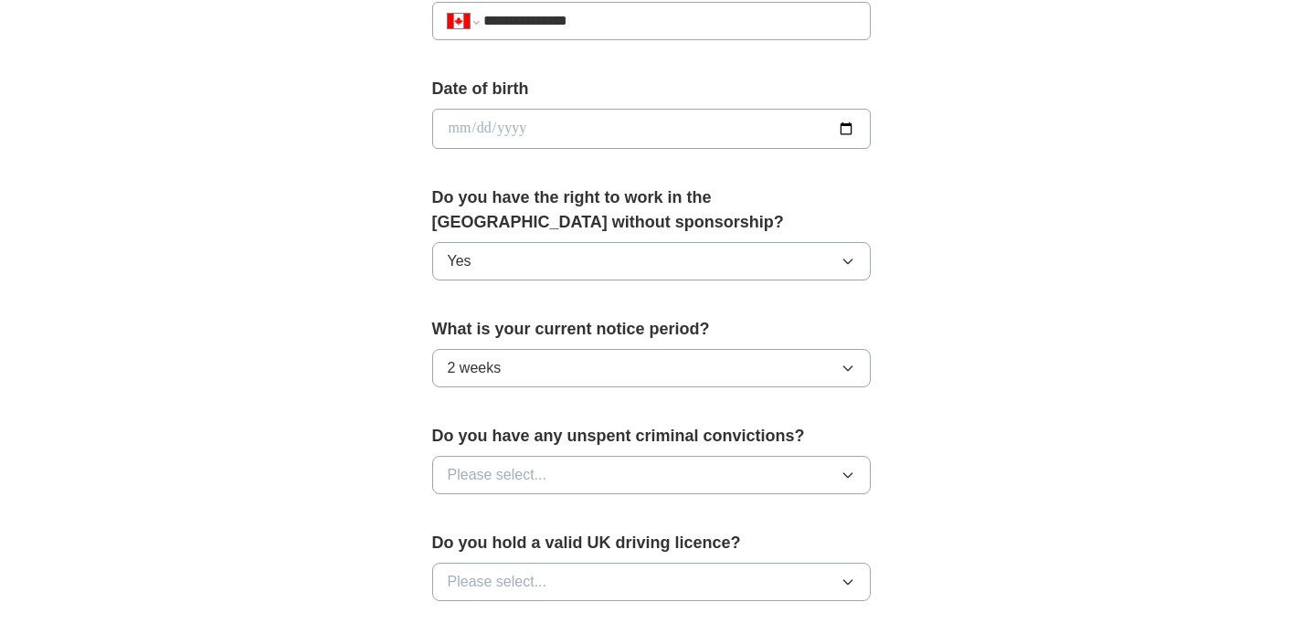
click at [687, 466] on button "Please select..." at bounding box center [651, 475] width 438 height 38
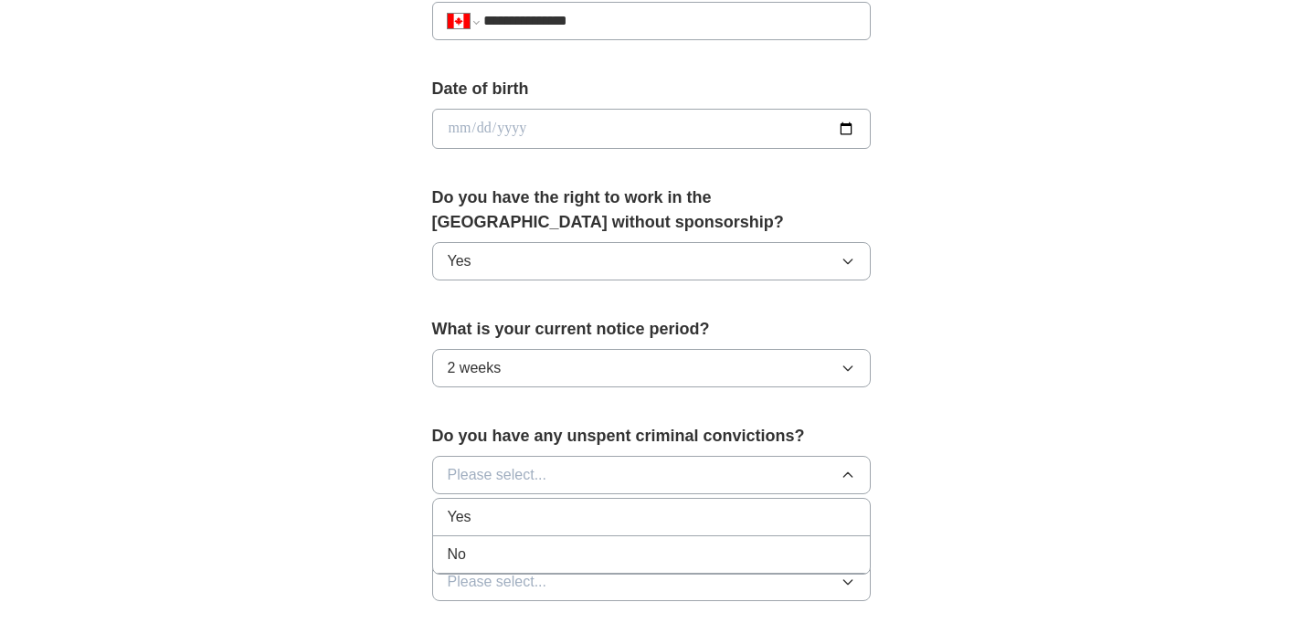
click at [681, 549] on div "No" at bounding box center [651, 555] width 407 height 22
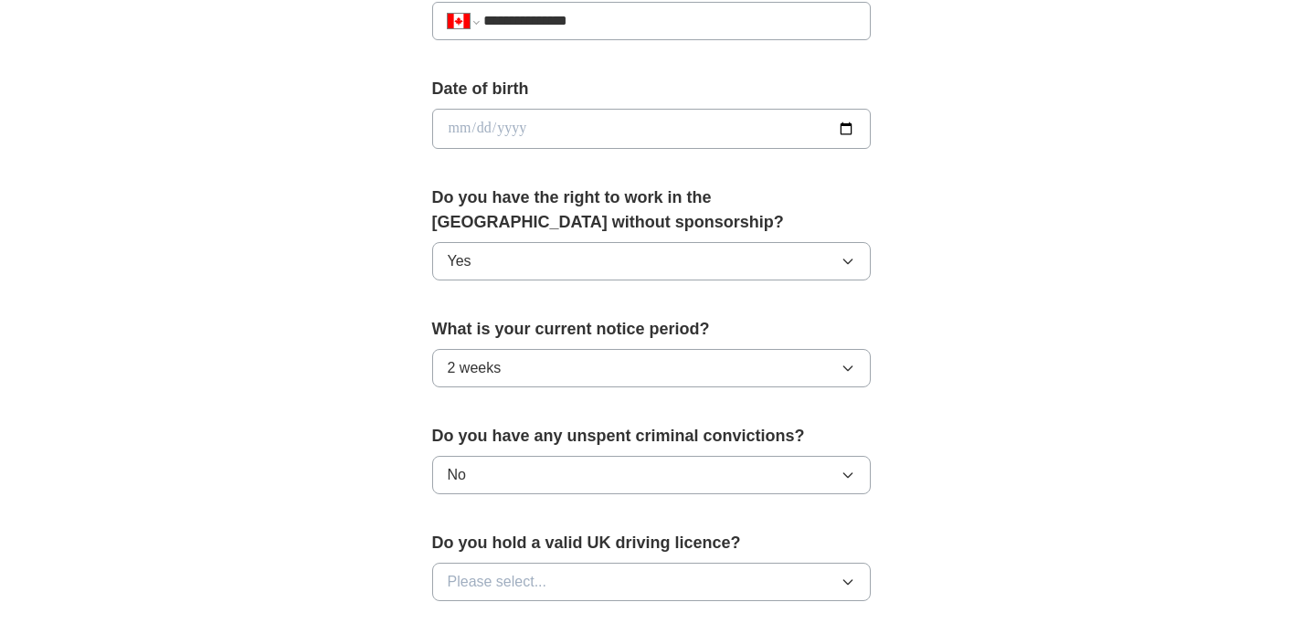
scroll to position [786, 0]
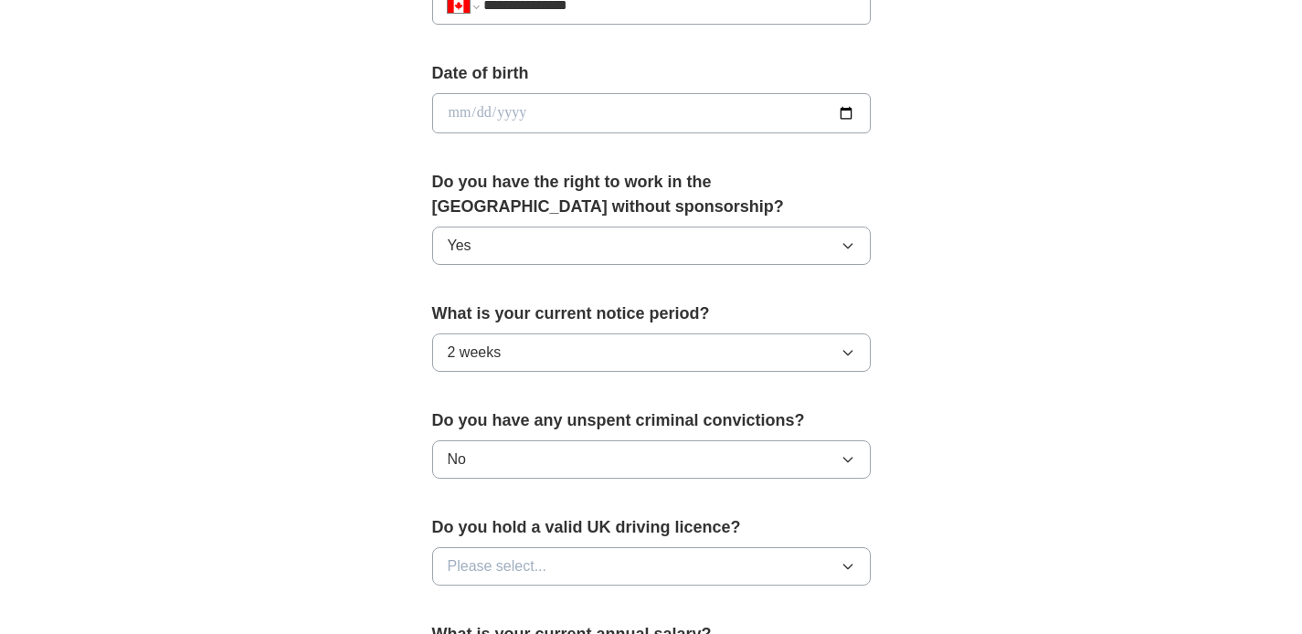
click at [837, 118] on input "date" at bounding box center [651, 113] width 438 height 40
type input "**********"
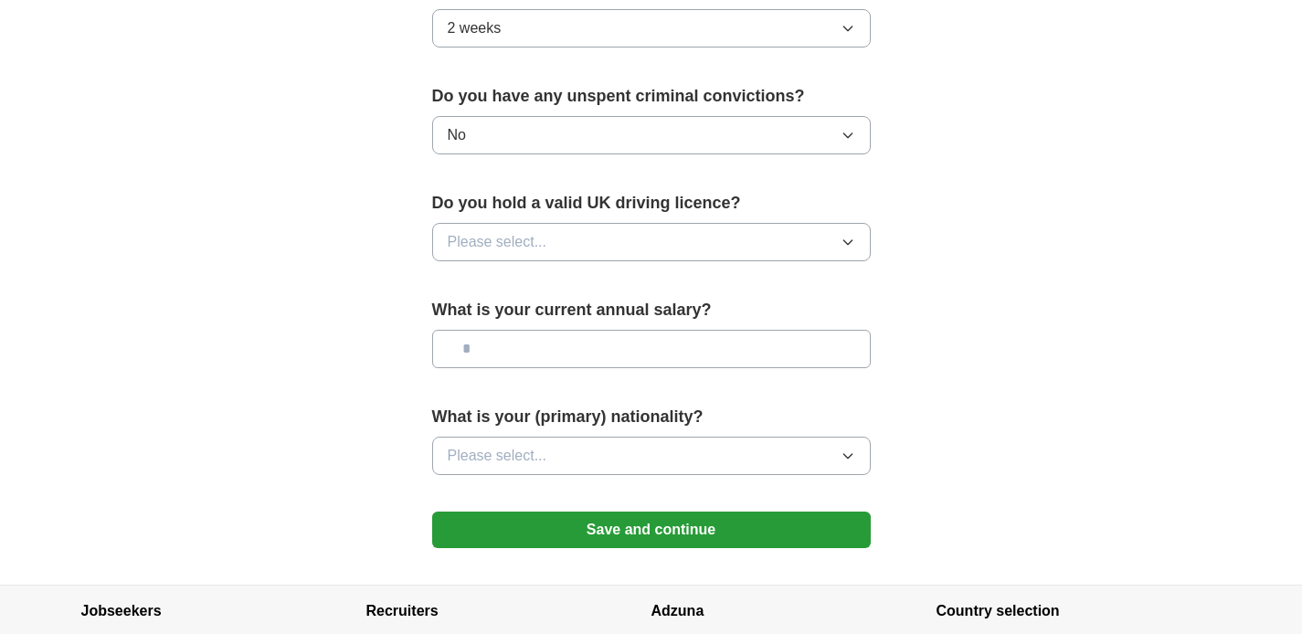
scroll to position [1111, 0]
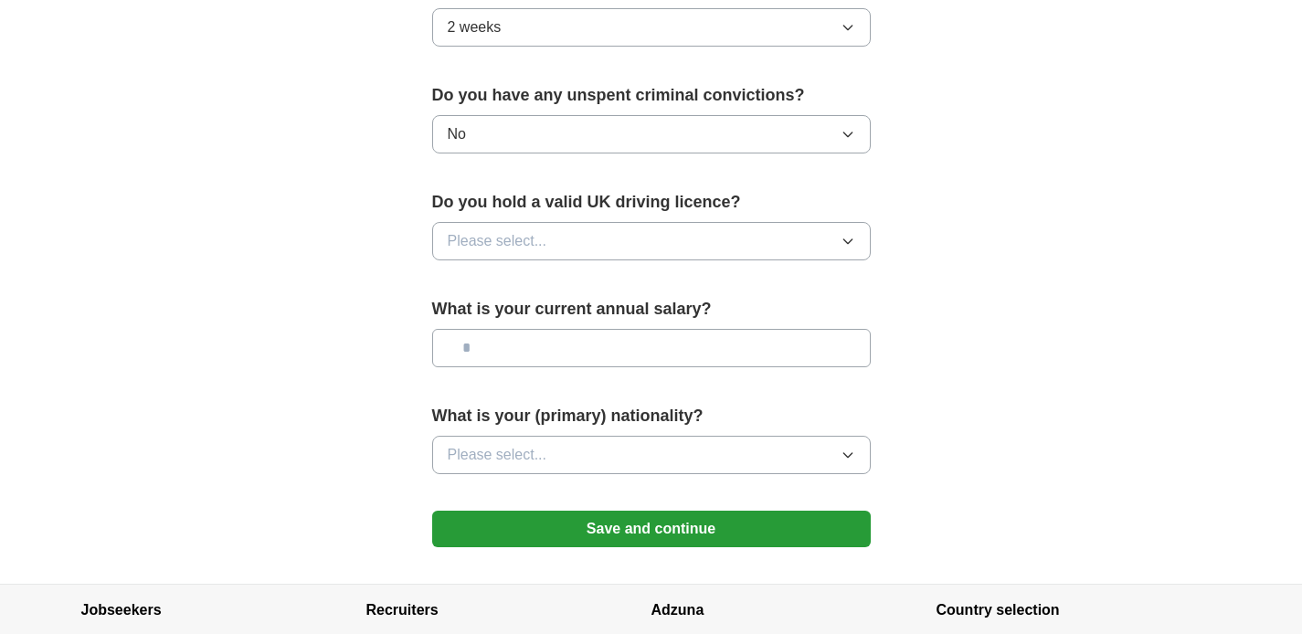
click at [555, 238] on button "Please select..." at bounding box center [651, 241] width 438 height 38
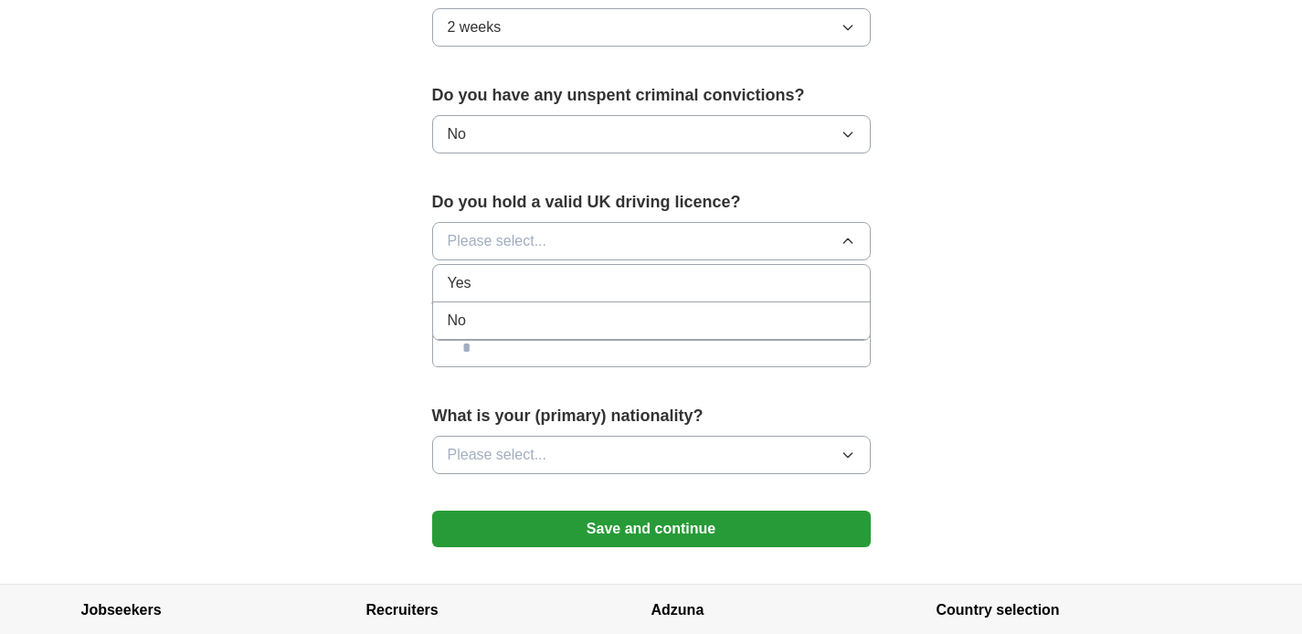
click at [565, 310] on li "No" at bounding box center [651, 320] width 437 height 37
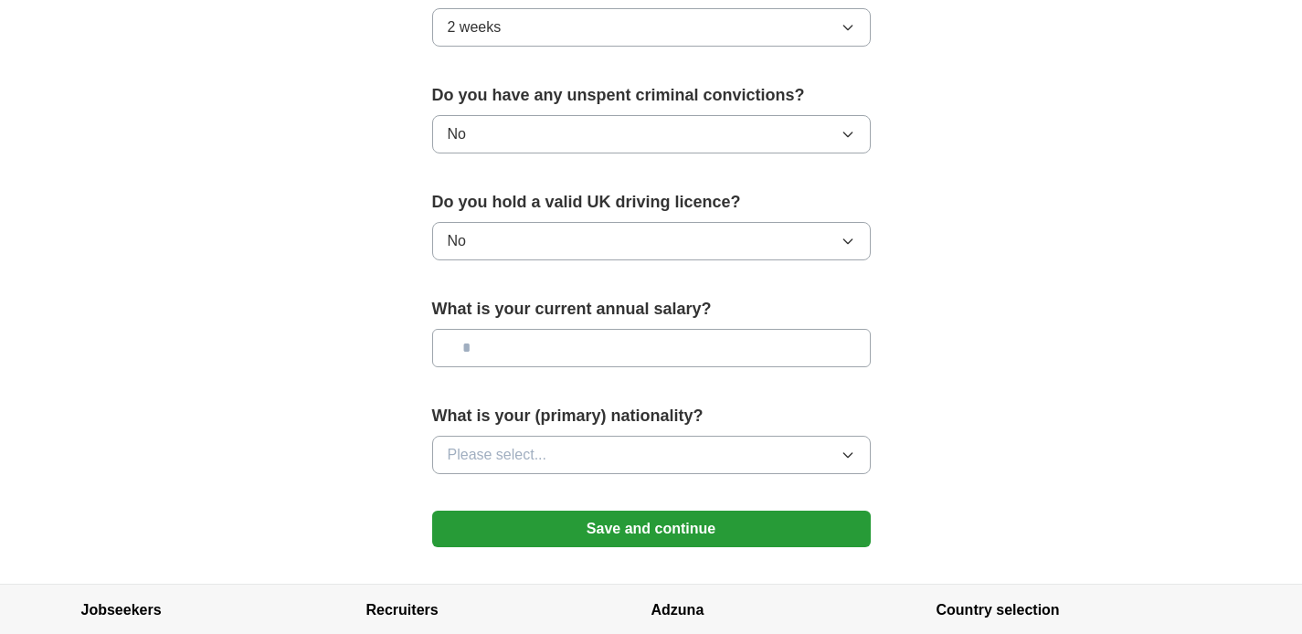
click at [601, 343] on input "text" at bounding box center [651, 348] width 438 height 38
click at [522, 359] on input "text" at bounding box center [651, 348] width 438 height 38
type input "*******"
click at [568, 441] on button "Please select..." at bounding box center [651, 455] width 438 height 38
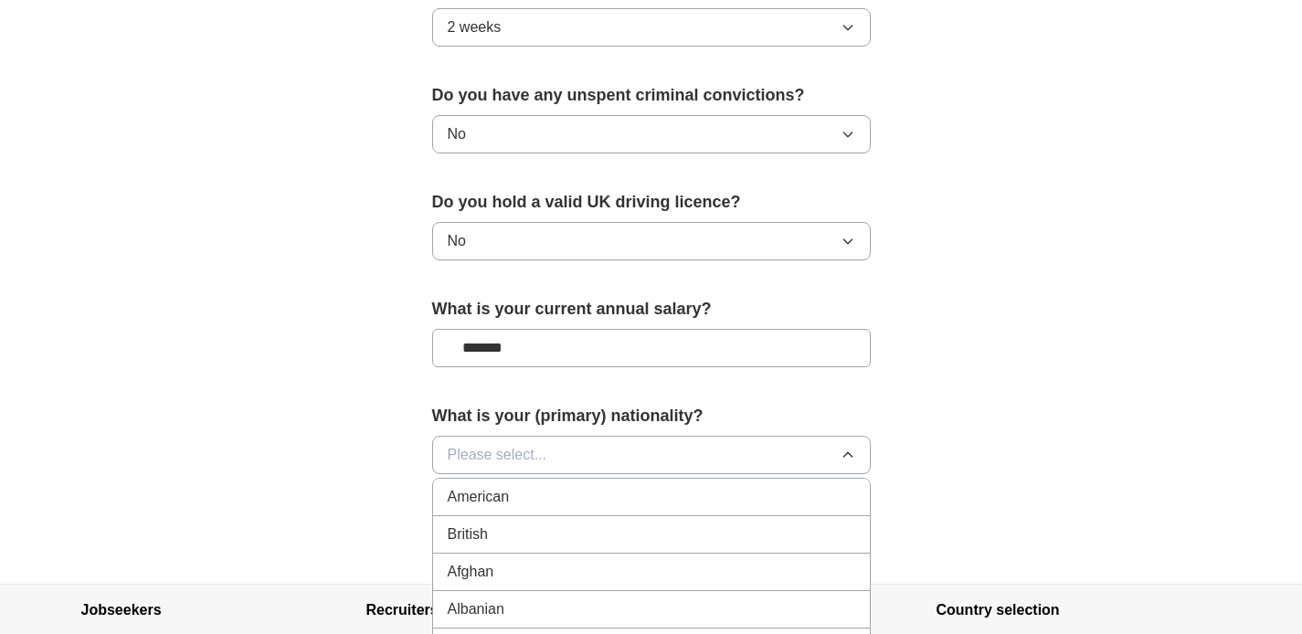
click at [570, 467] on button "Please select..." at bounding box center [651, 455] width 438 height 38
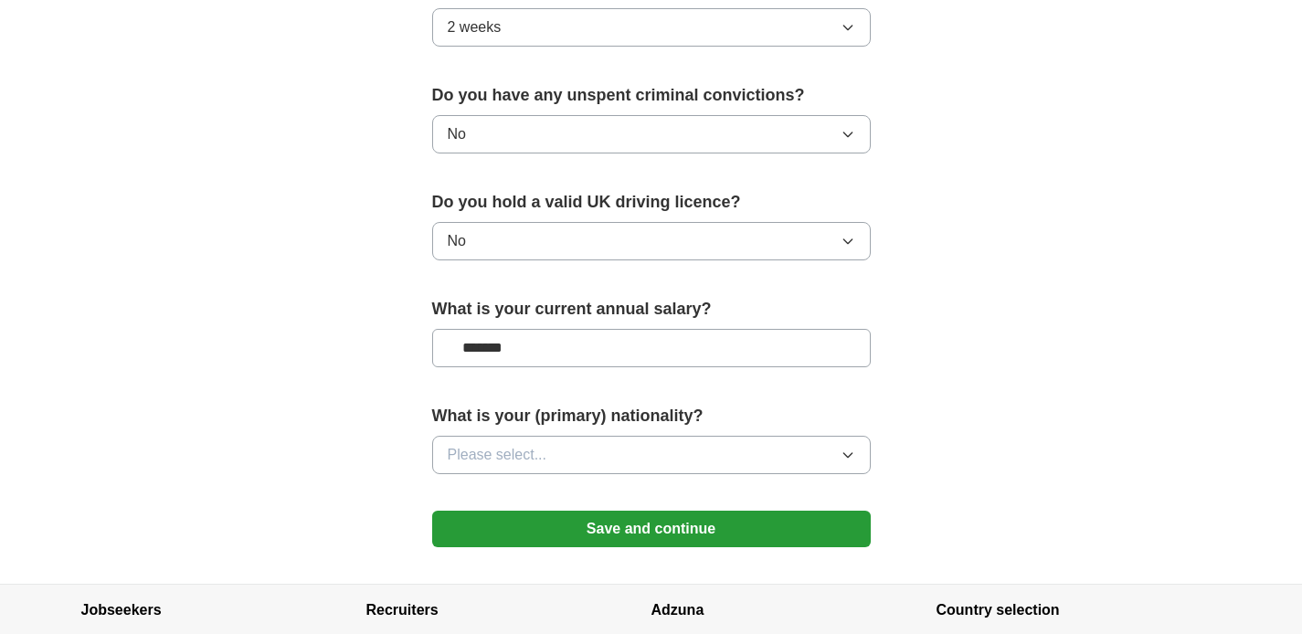
click at [570, 467] on button "Please select..." at bounding box center [651, 455] width 438 height 38
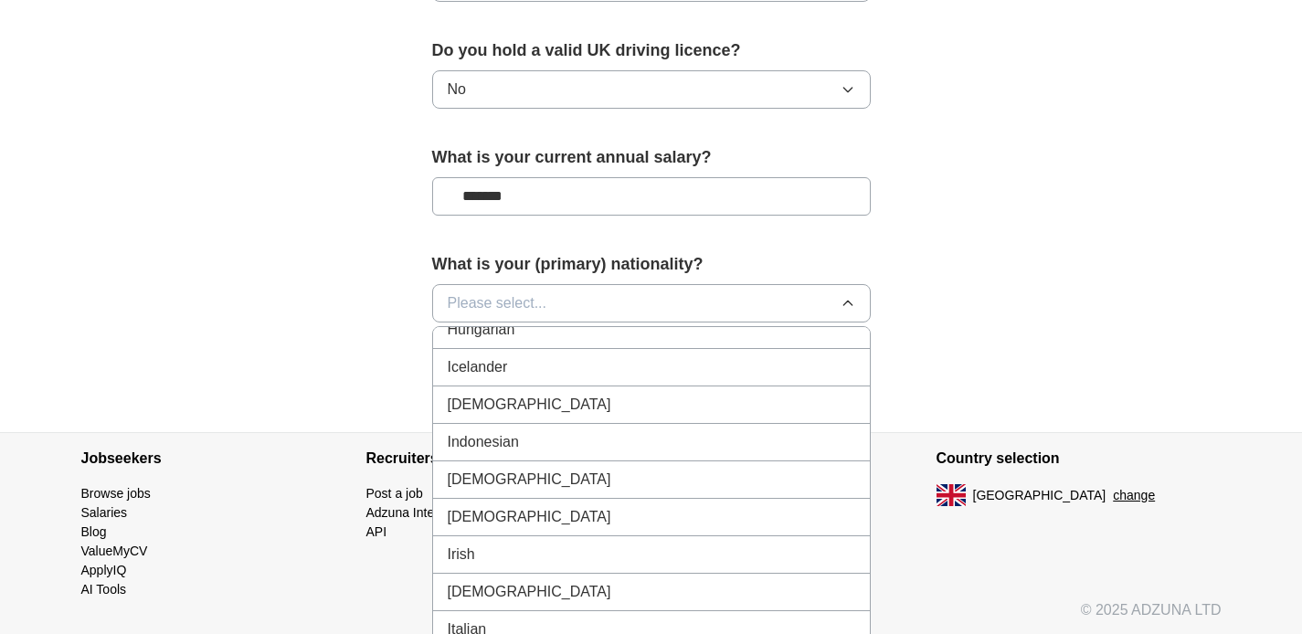
scroll to position [2932, 0]
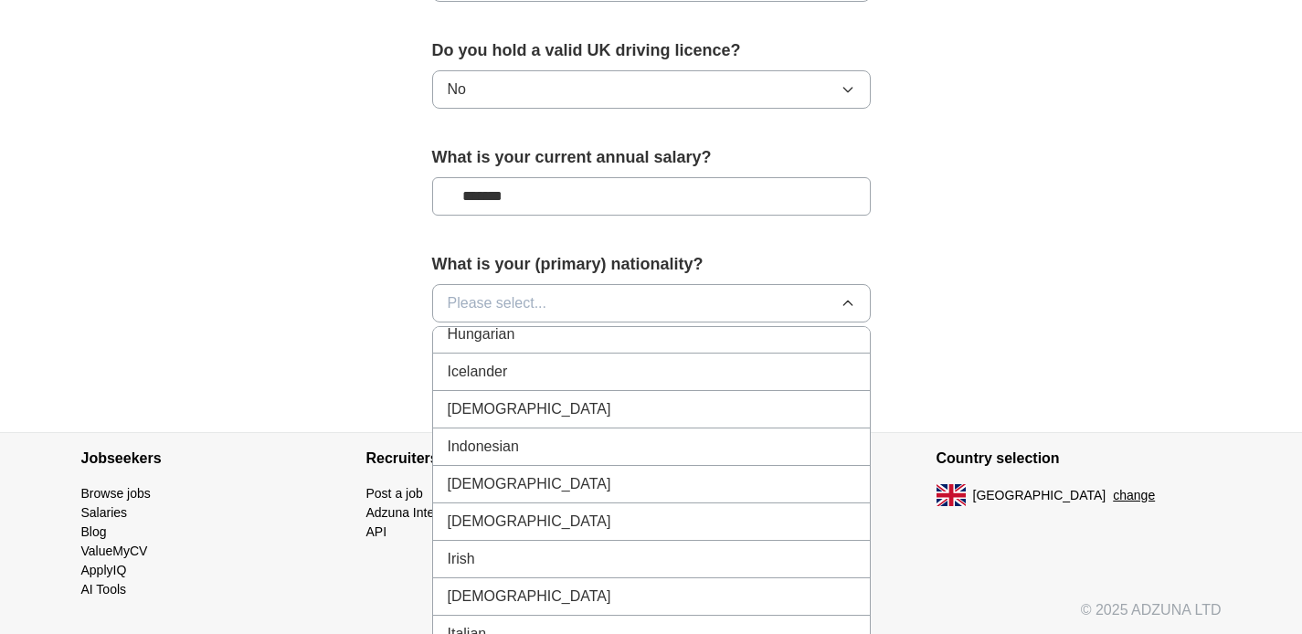
click at [561, 422] on li "[DEMOGRAPHIC_DATA]" at bounding box center [651, 409] width 437 height 37
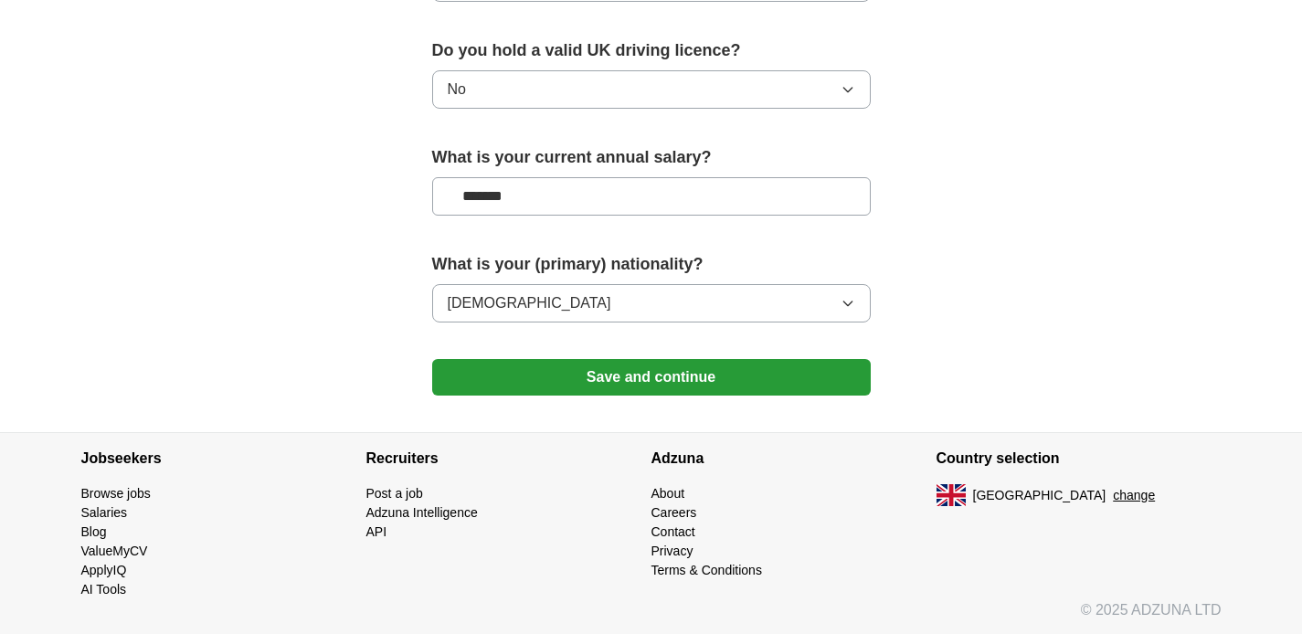
click at [596, 383] on button "Save and continue" at bounding box center [651, 377] width 438 height 37
